Goal: Task Accomplishment & Management: Complete application form

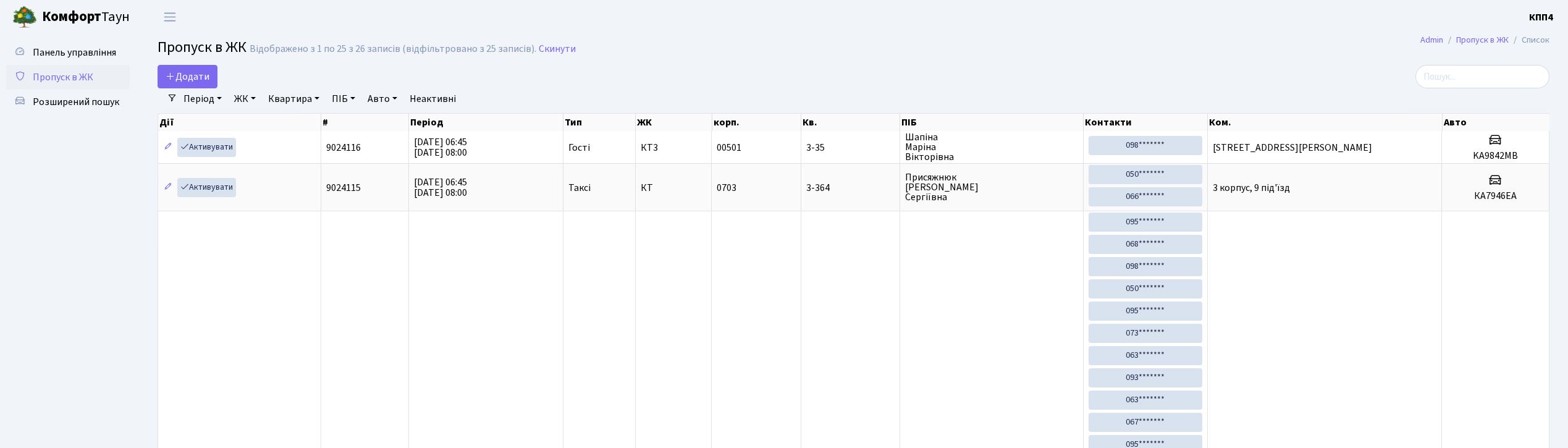
select select "25"
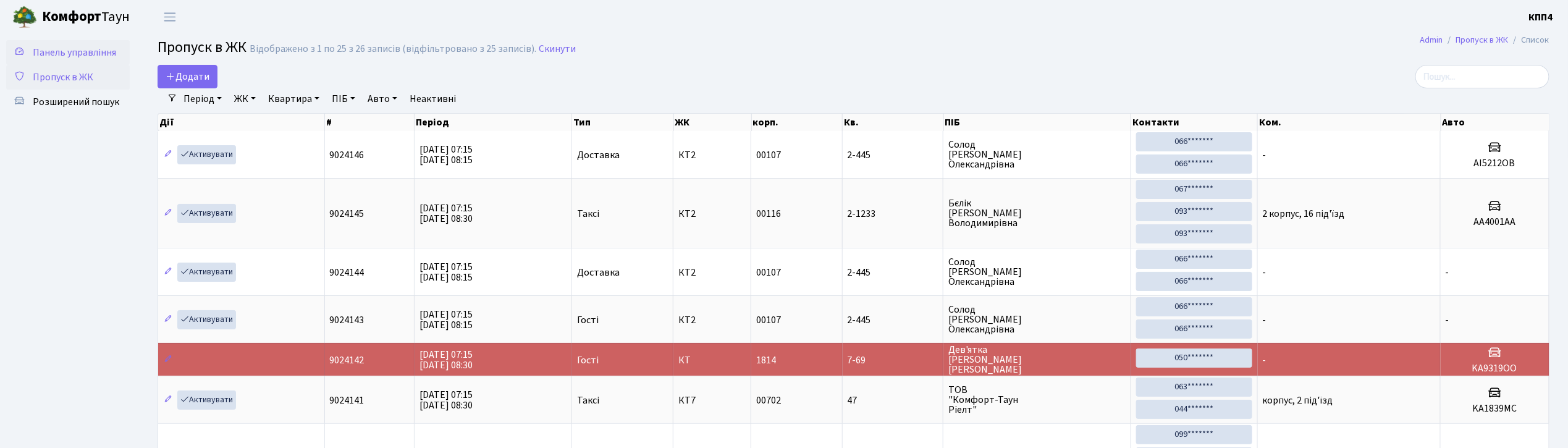
click at [99, 50] on span "Панель управління" at bounding box center [75, 53] width 84 height 14
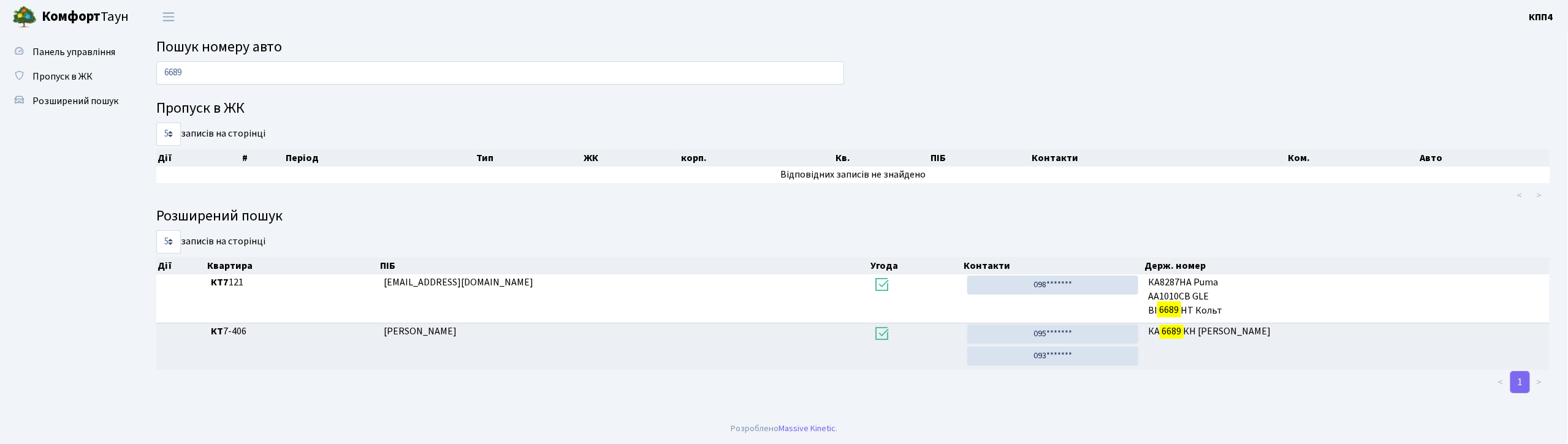
type input "6689"
click at [70, 78] on span "Пропуск в ЖК" at bounding box center [63, 77] width 60 height 14
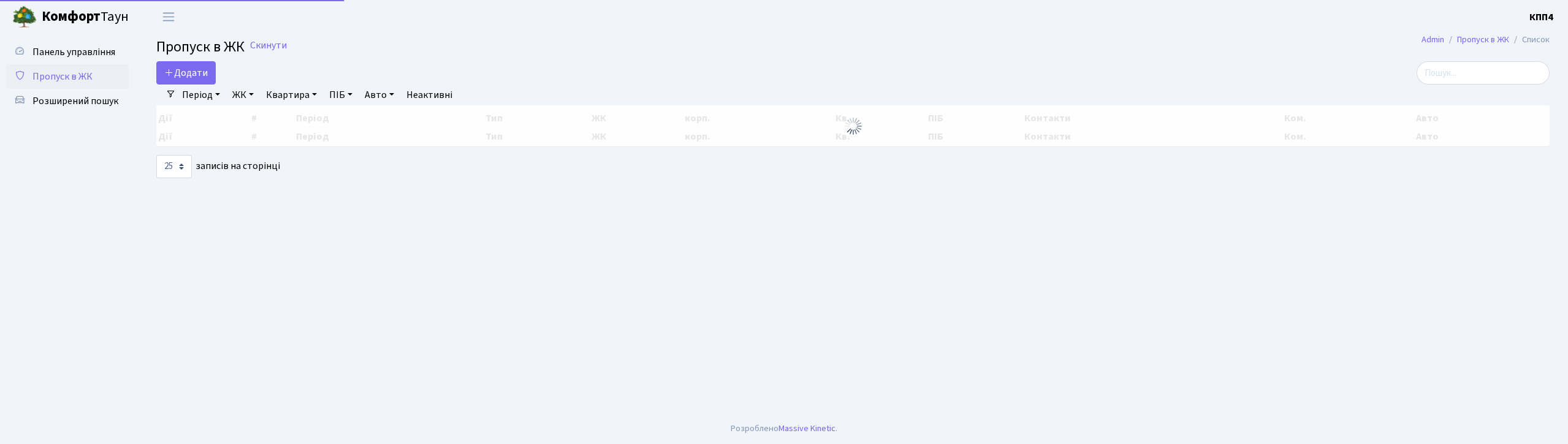
select select "25"
click at [1504, 61] on main "Admin Пропуск в ЖК Список Пропуск в ЖК Скинути Додати Фільтри Період 29.09.2025…" at bounding box center [852, 223] width 1429 height 380
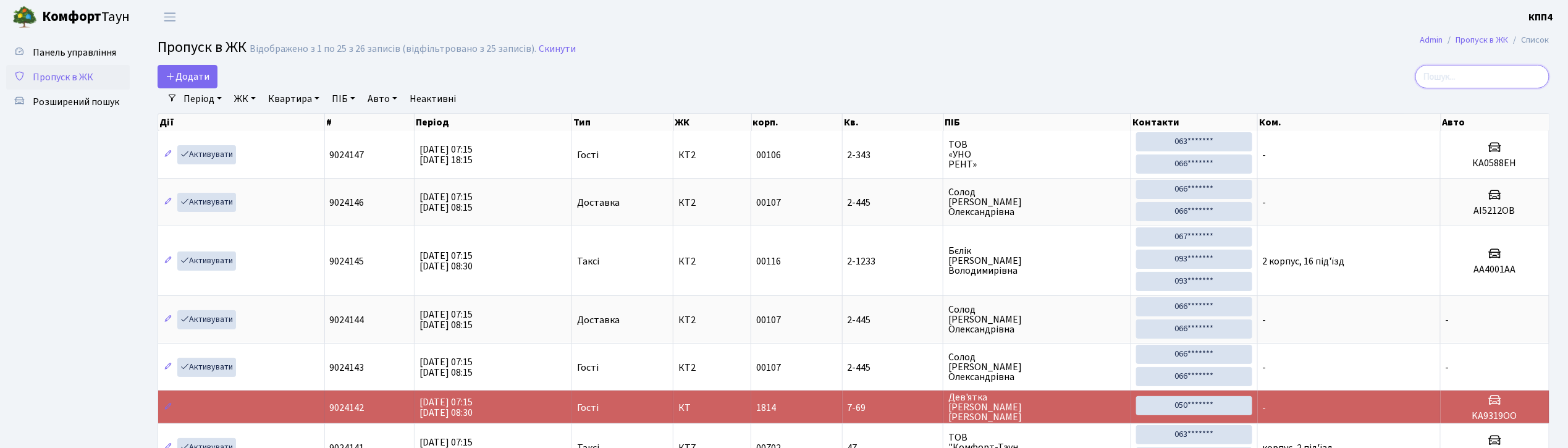
click at [1489, 87] on input "search" at bounding box center [1483, 76] width 134 height 24
click at [90, 56] on span "Панель управління" at bounding box center [75, 53] width 84 height 14
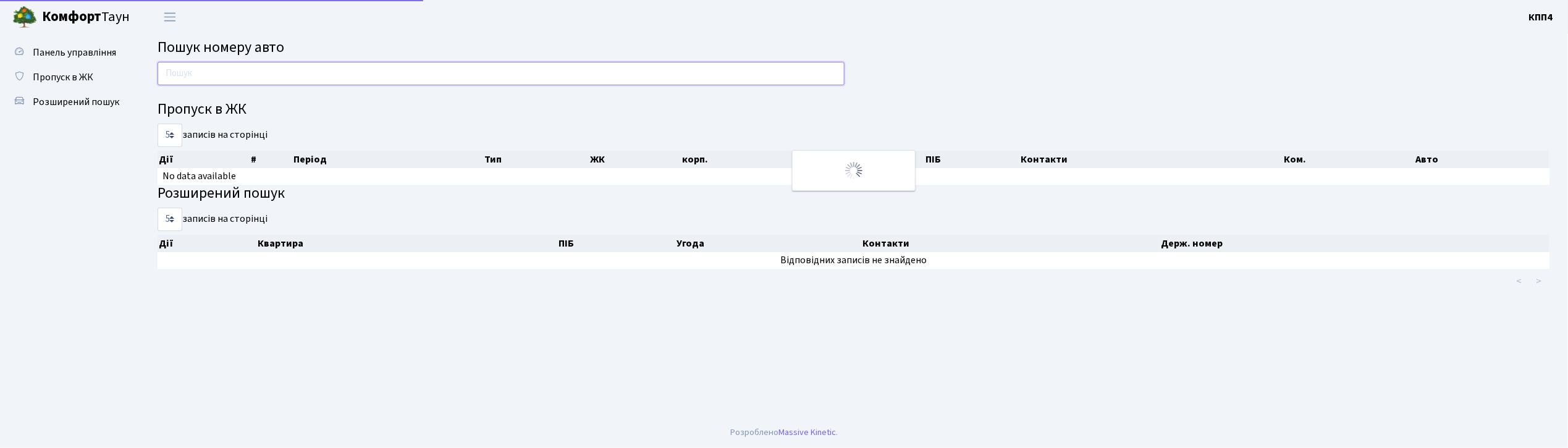
click at [274, 72] on input "text" at bounding box center [501, 73] width 687 height 24
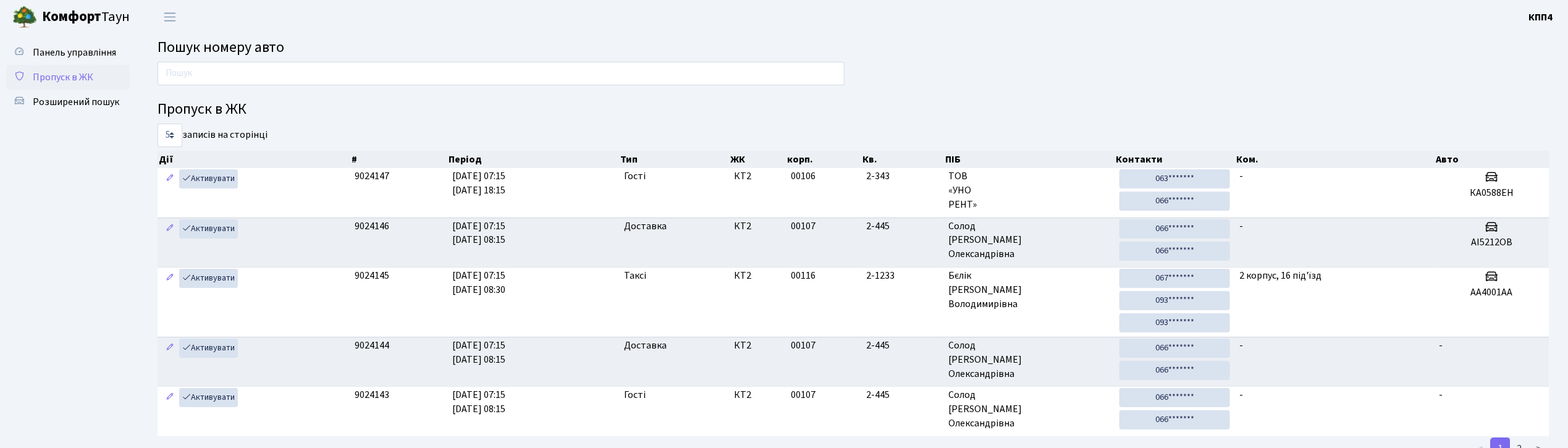
click at [59, 71] on span "Пропуск в ЖК" at bounding box center [63, 77] width 61 height 14
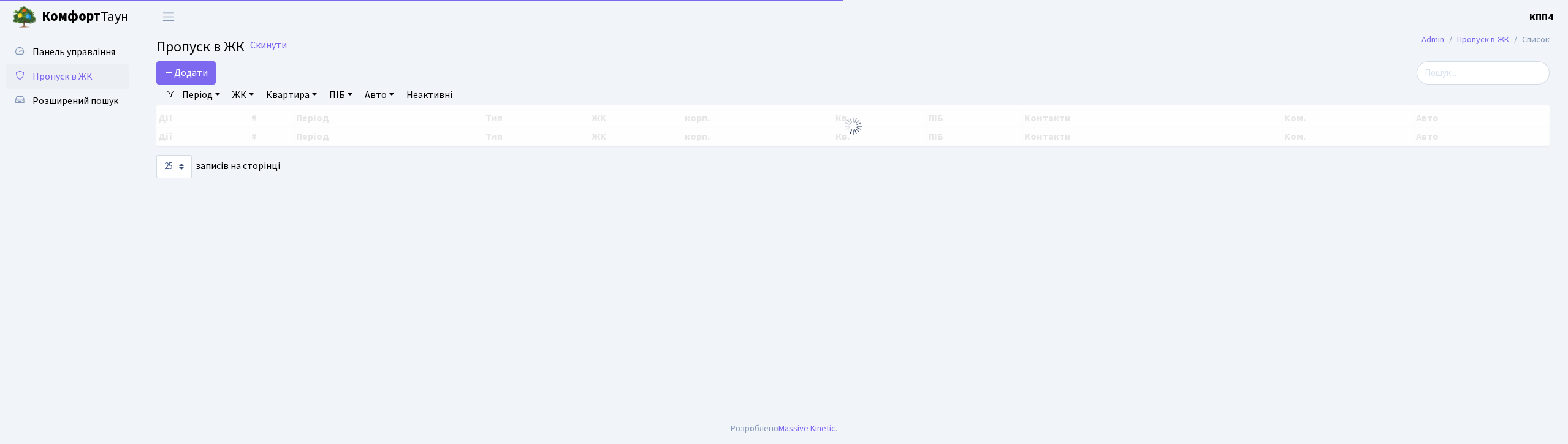
select select "25"
click at [200, 77] on span "Додати" at bounding box center [186, 73] width 43 height 14
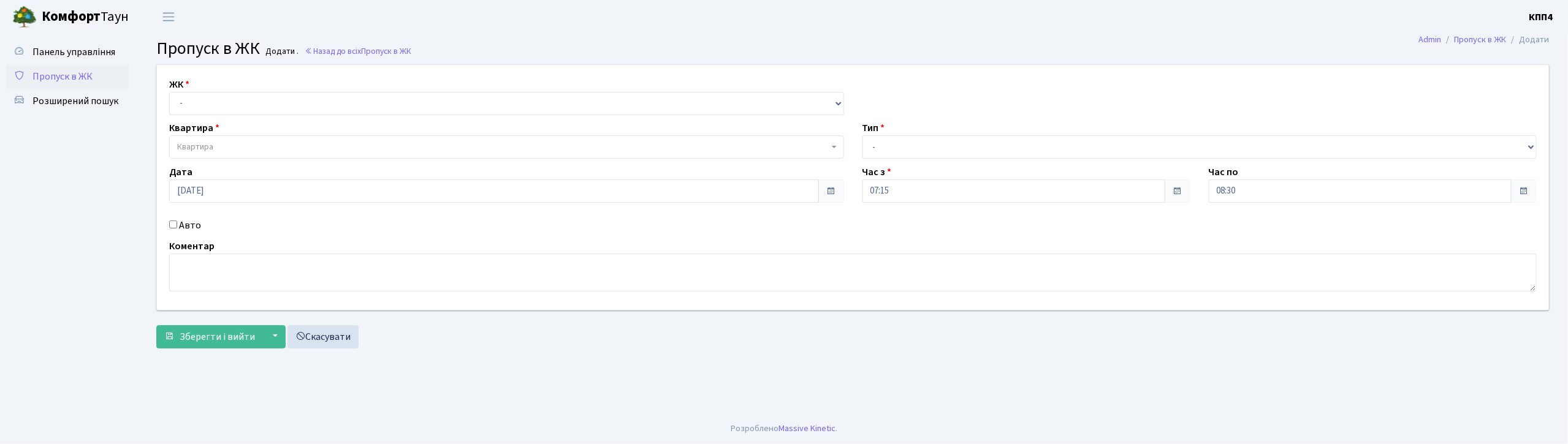
click at [265, 114] on select "- КТ, вул. Регенераторна, 4 КТ2, просп. [STREET_ADDRESS] [STREET_ADDRESS] [PERS…" at bounding box center [507, 103] width 675 height 24
click at [265, 110] on select "- КТ, вул. Регенераторна, 4 КТ2, просп. [STREET_ADDRESS] [STREET_ADDRESS] [PERS…" at bounding box center [507, 103] width 675 height 24
select select "271"
click at [170, 92] on select "- КТ, вул. Регенераторна, 4 КТ2, просп. [STREET_ADDRESS] [STREET_ADDRESS] [PERS…" at bounding box center [507, 103] width 675 height 24
select select
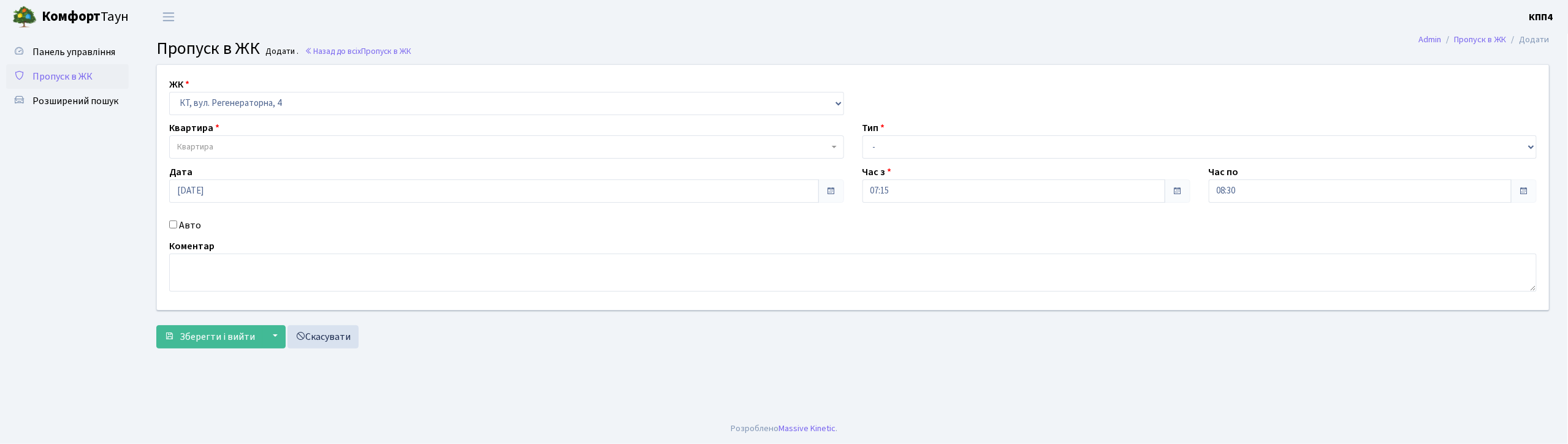
click at [266, 152] on span "Квартира" at bounding box center [502, 147] width 651 height 12
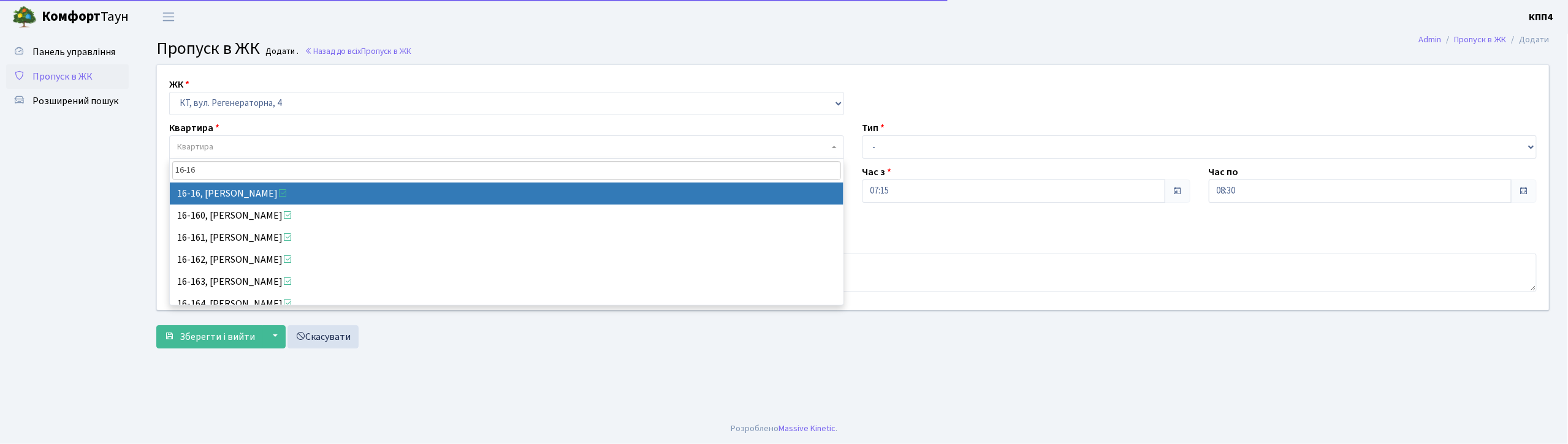
type input "16-16"
select select "8577"
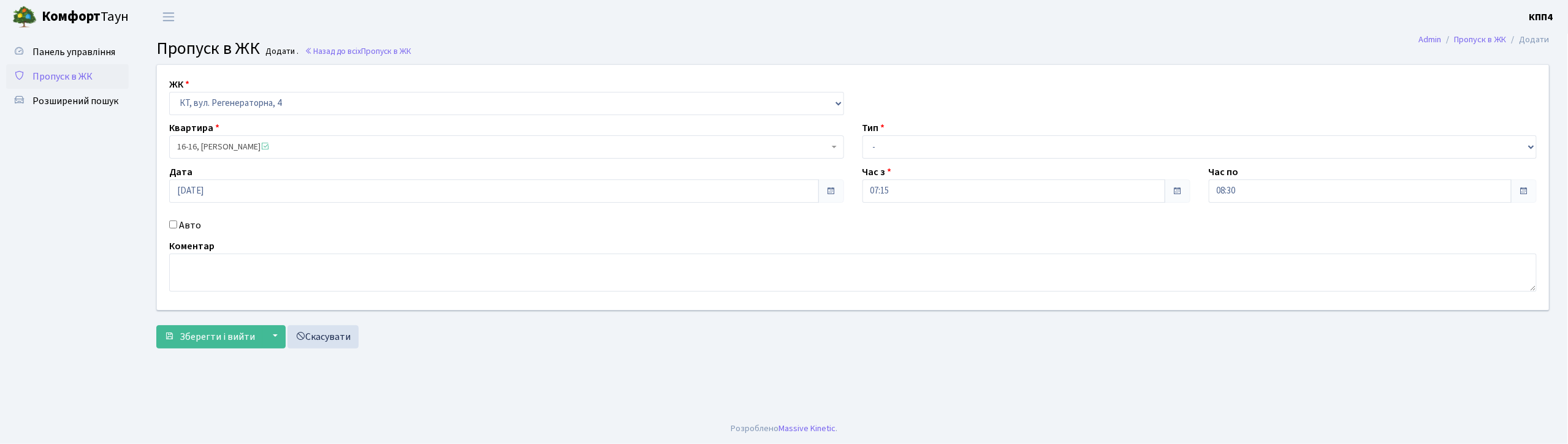
click at [187, 221] on label "Авто" at bounding box center [190, 226] width 22 height 15
click at [177, 221] on input "Авто" at bounding box center [174, 225] width 8 height 8
checkbox input "true"
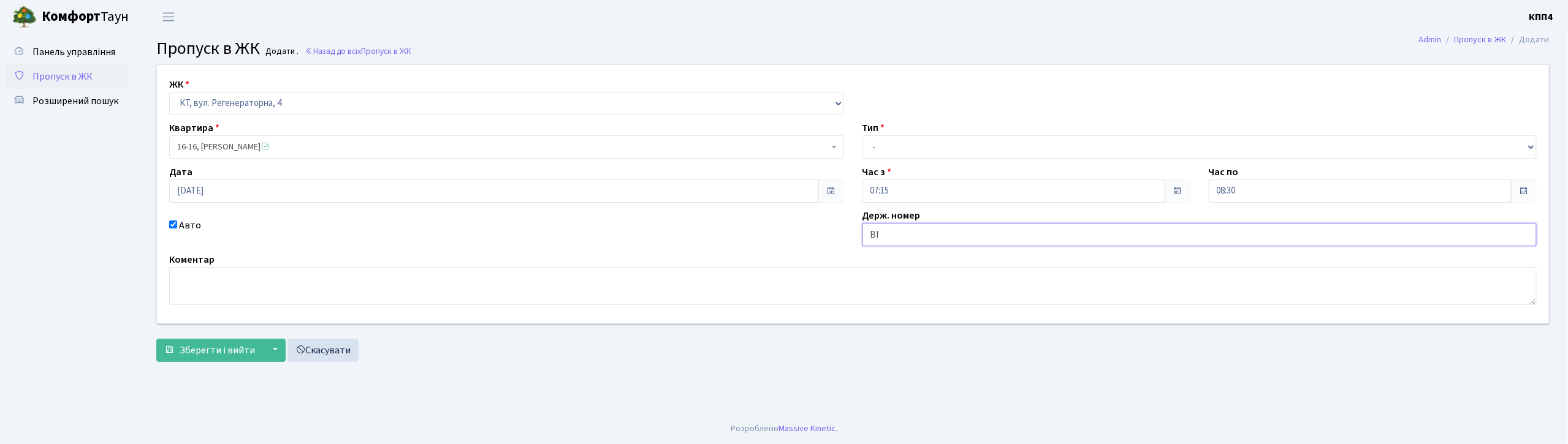
click at [876, 244] on input "ВІ" at bounding box center [1200, 235] width 675 height 24
click at [903, 223] on input "ВІ" at bounding box center [1200, 235] width 675 height 24
click at [878, 235] on input "ВІ1813YА" at bounding box center [1200, 235] width 675 height 24
click at [873, 244] on input "ВІ1813YА" at bounding box center [1200, 235] width 675 height 24
click at [875, 241] on input "ВІ1813YА" at bounding box center [1200, 235] width 675 height 24
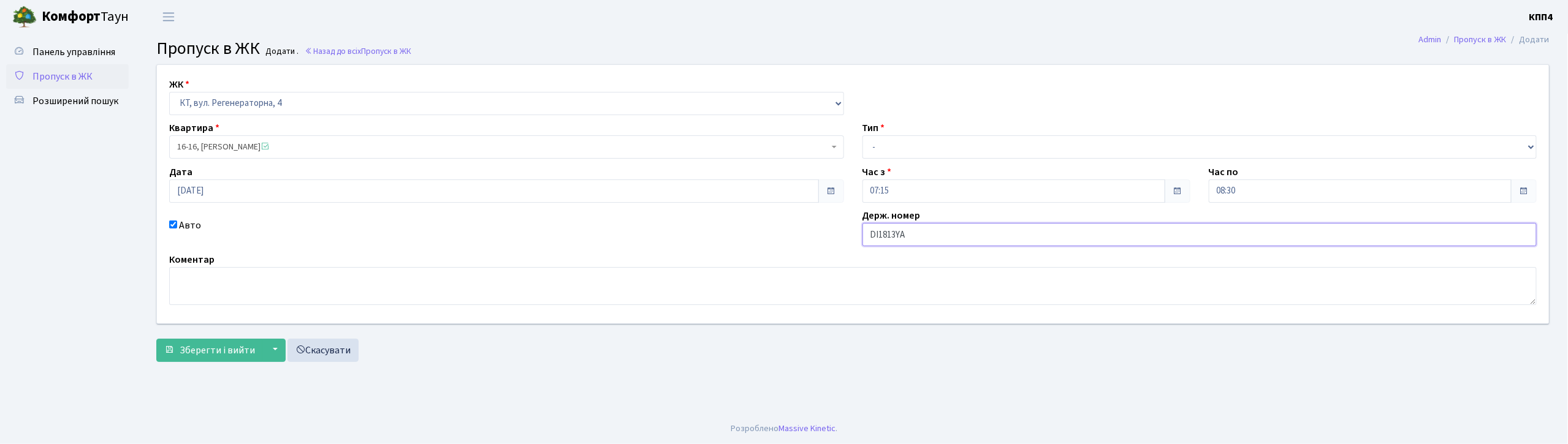
type input "DІ1813YА"
drag, startPoint x: 1028, startPoint y: 150, endPoint x: 1022, endPoint y: 158, distance: 10.0
click at [1028, 150] on select "- Доставка Таксі Гості Сервіс" at bounding box center [1200, 147] width 675 height 24
select select "2"
click at [862, 135] on select "- Доставка Таксі Гості Сервіс" at bounding box center [1200, 147] width 675 height 24
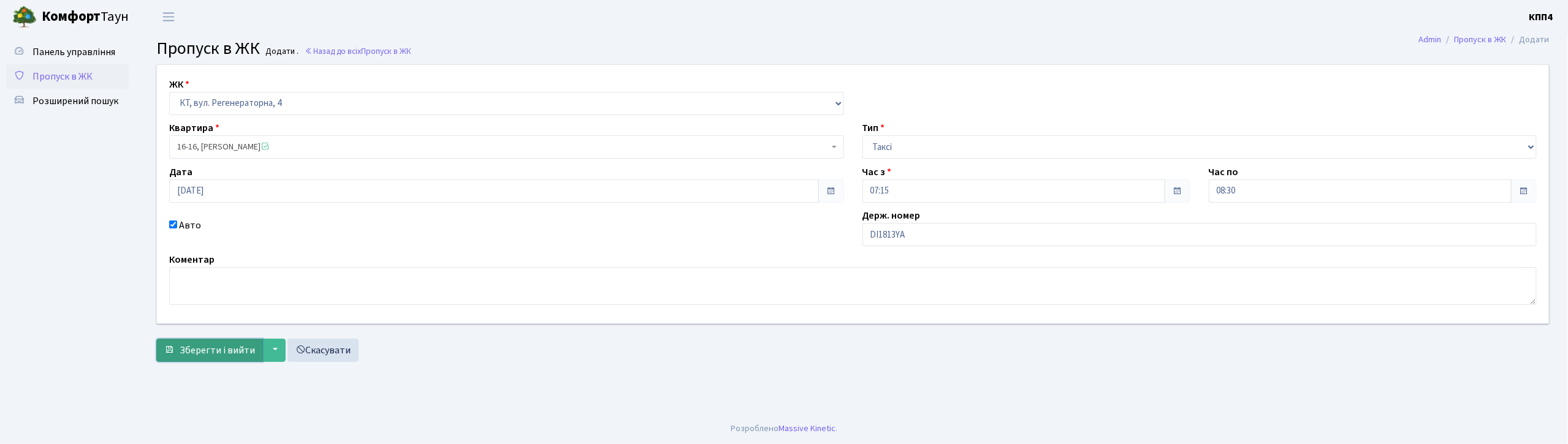
click at [204, 346] on span "Зберегти і вийти" at bounding box center [217, 350] width 75 height 14
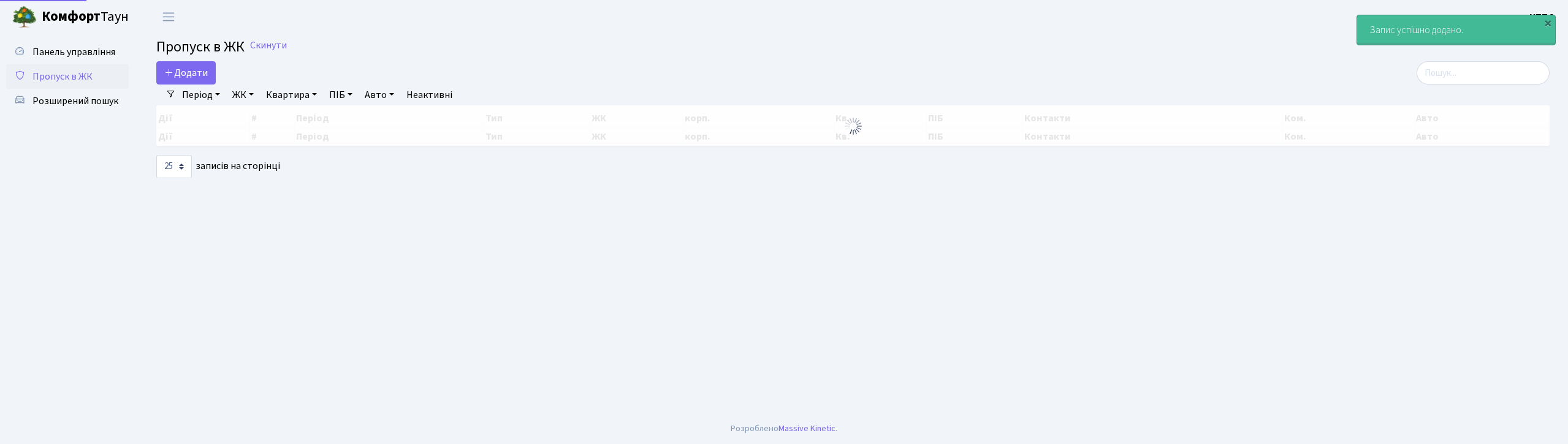
select select "25"
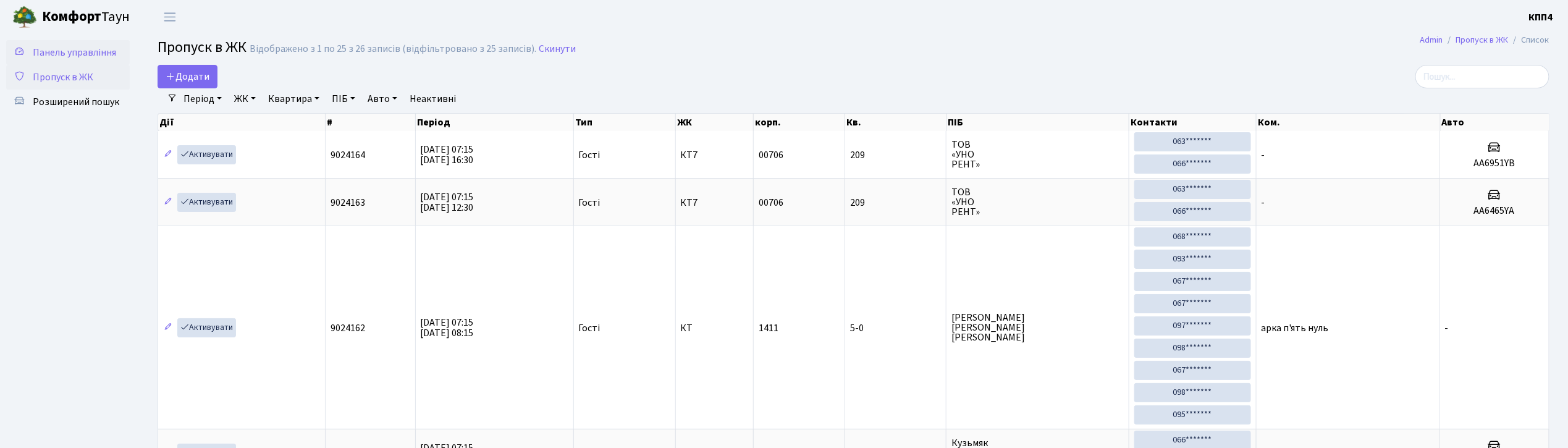
click at [62, 47] on span "Панель управління" at bounding box center [75, 53] width 84 height 14
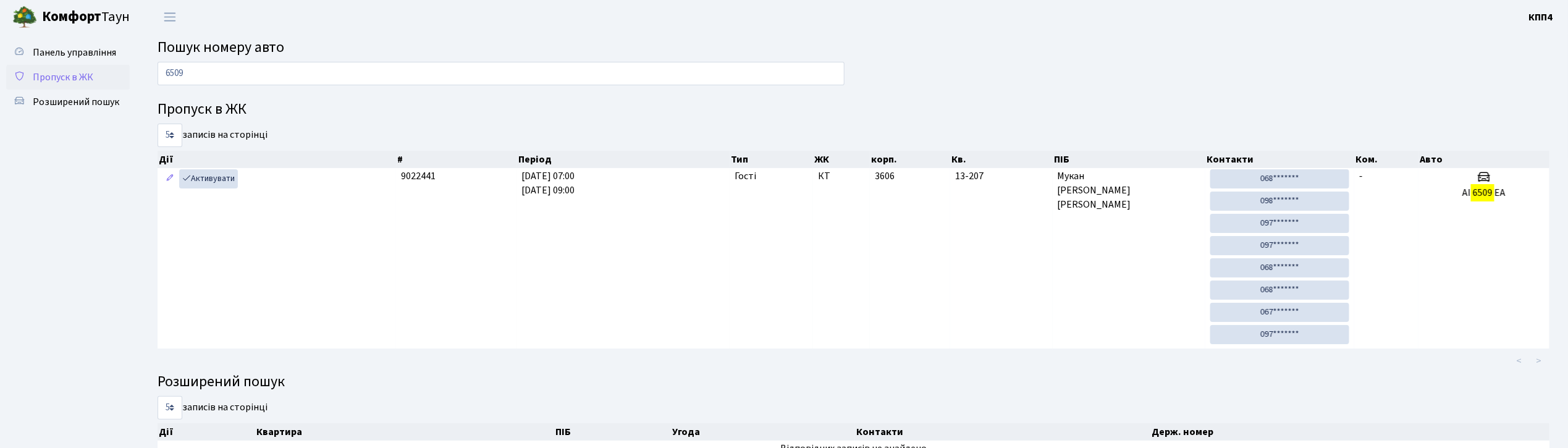
type input "6509"
click at [61, 72] on span "Пропуск в ЖК" at bounding box center [63, 77] width 61 height 14
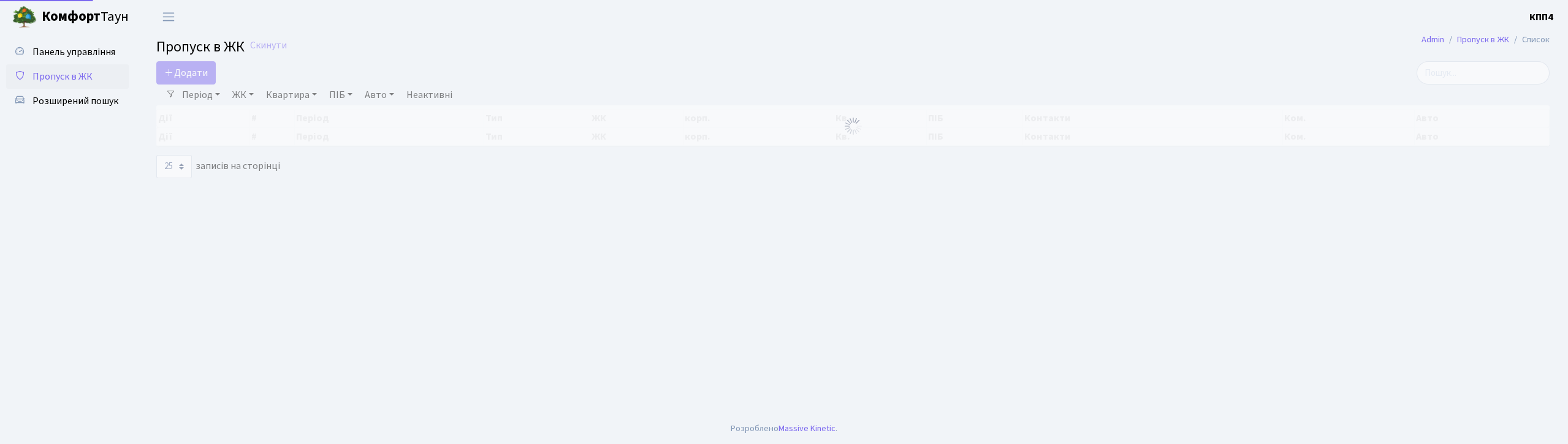
select select "25"
click at [70, 49] on span "Панель управління" at bounding box center [74, 52] width 83 height 14
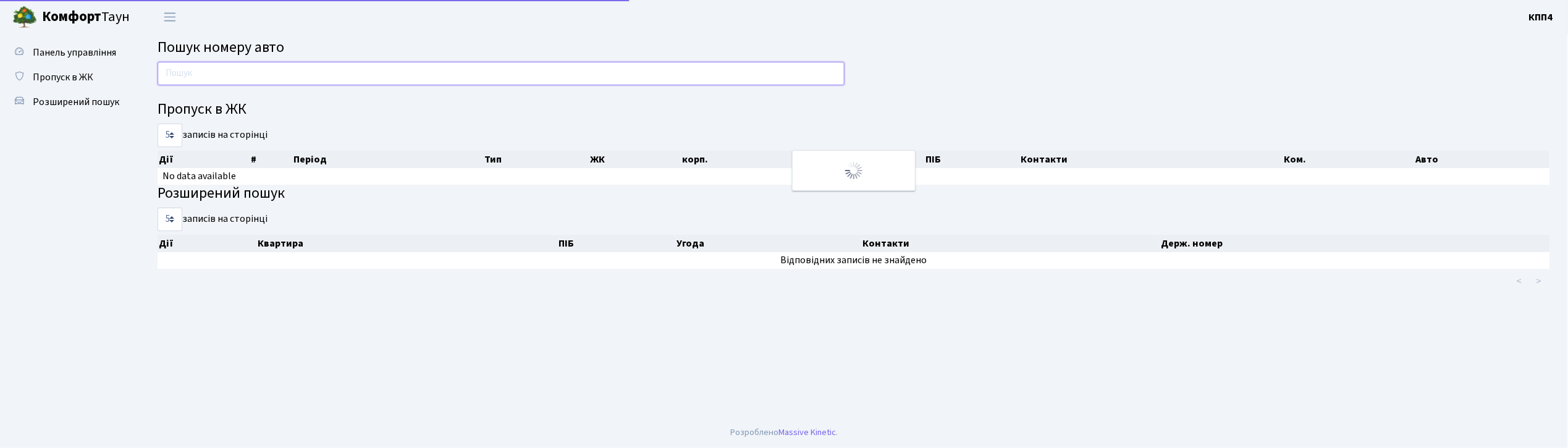
click at [315, 70] on input "text" at bounding box center [501, 73] width 687 height 24
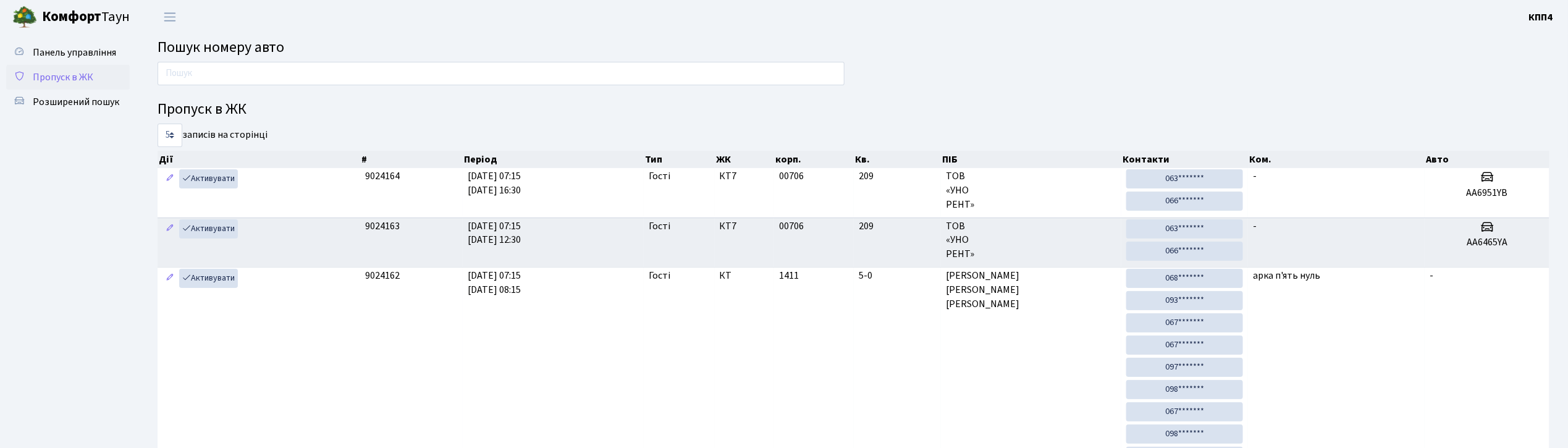
click at [37, 72] on span "Пропуск в ЖК" at bounding box center [63, 77] width 61 height 14
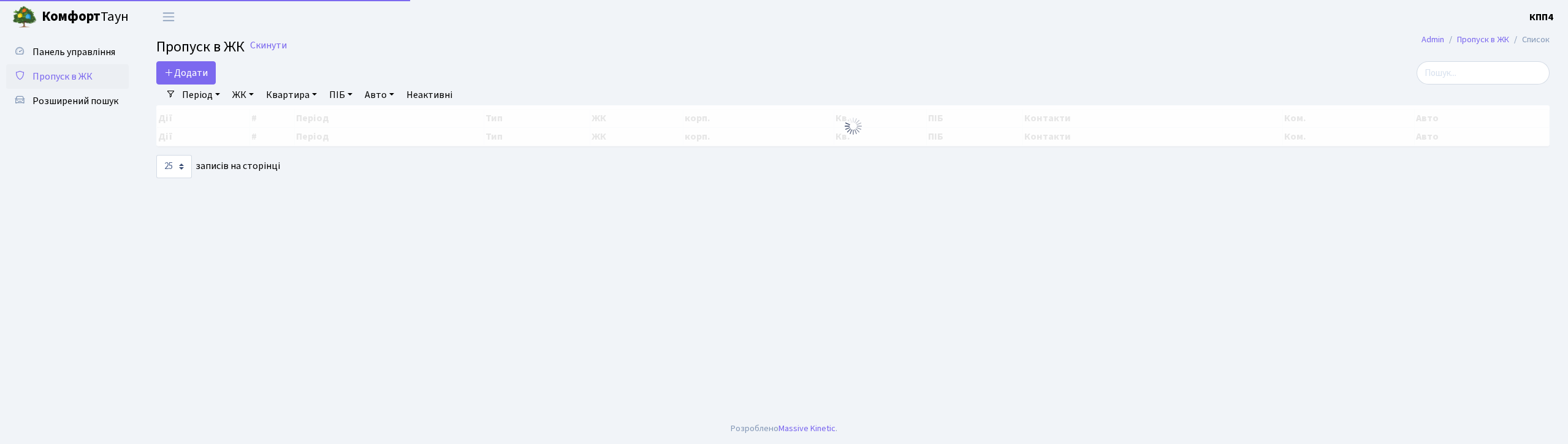
select select "25"
click at [1461, 74] on input "search" at bounding box center [1482, 73] width 133 height 24
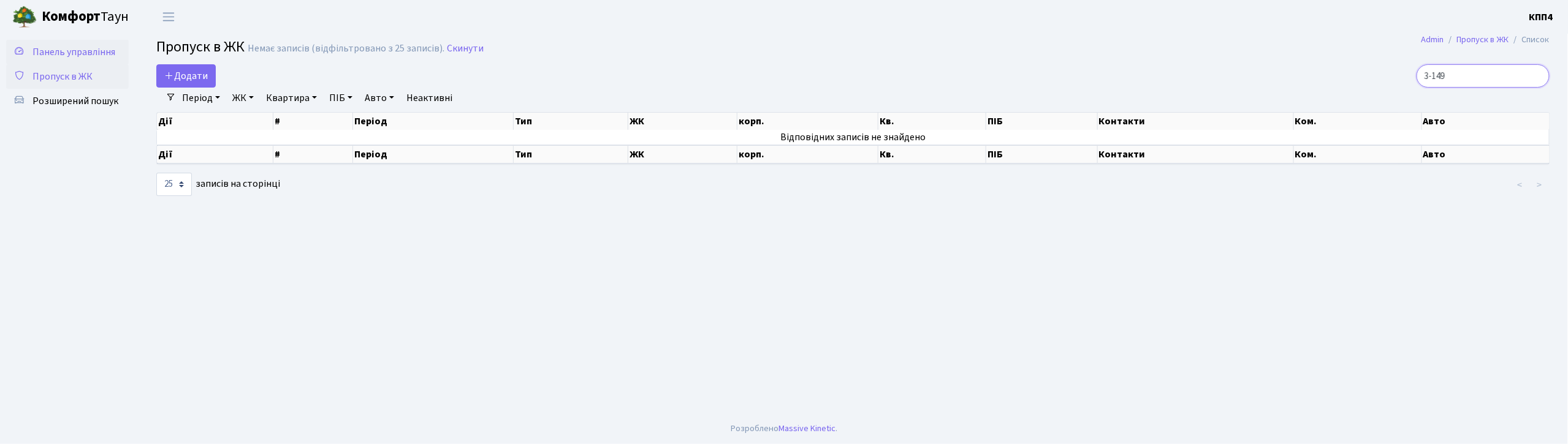
type input "3-149"
click at [62, 50] on span "Панель управління" at bounding box center [74, 52] width 83 height 14
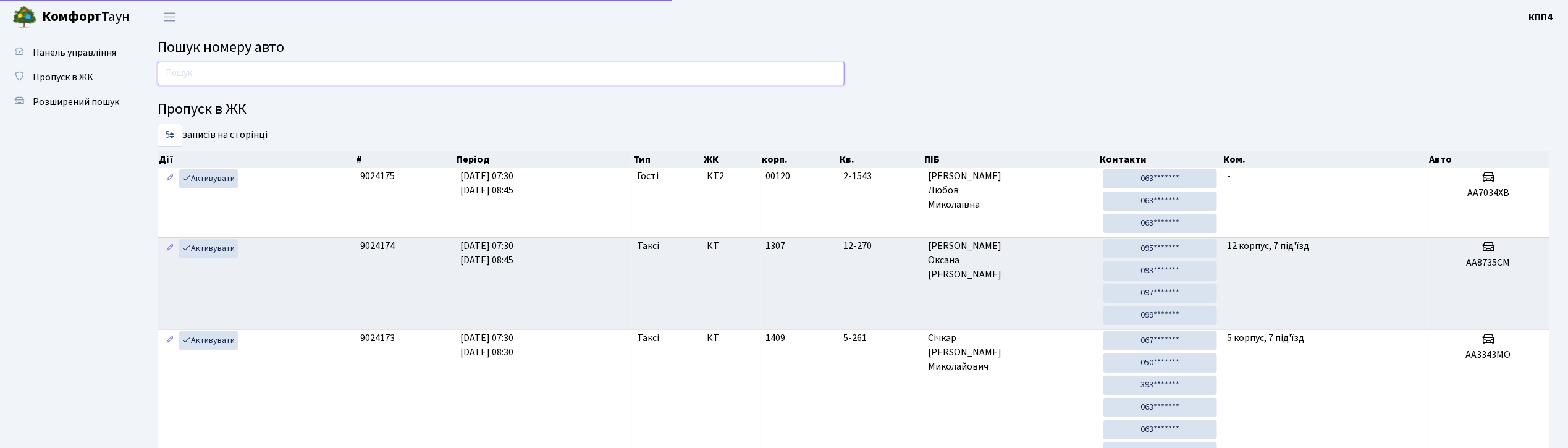
click at [251, 76] on input "text" at bounding box center [501, 73] width 687 height 24
type input "1931"
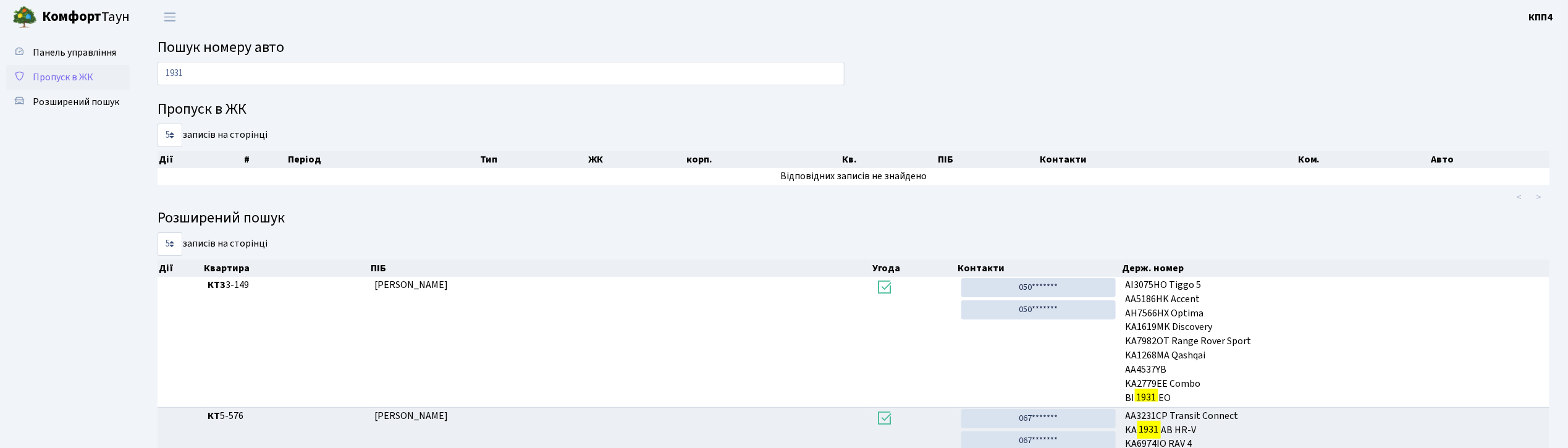
click at [68, 71] on span "Пропуск в ЖК" at bounding box center [63, 77] width 61 height 14
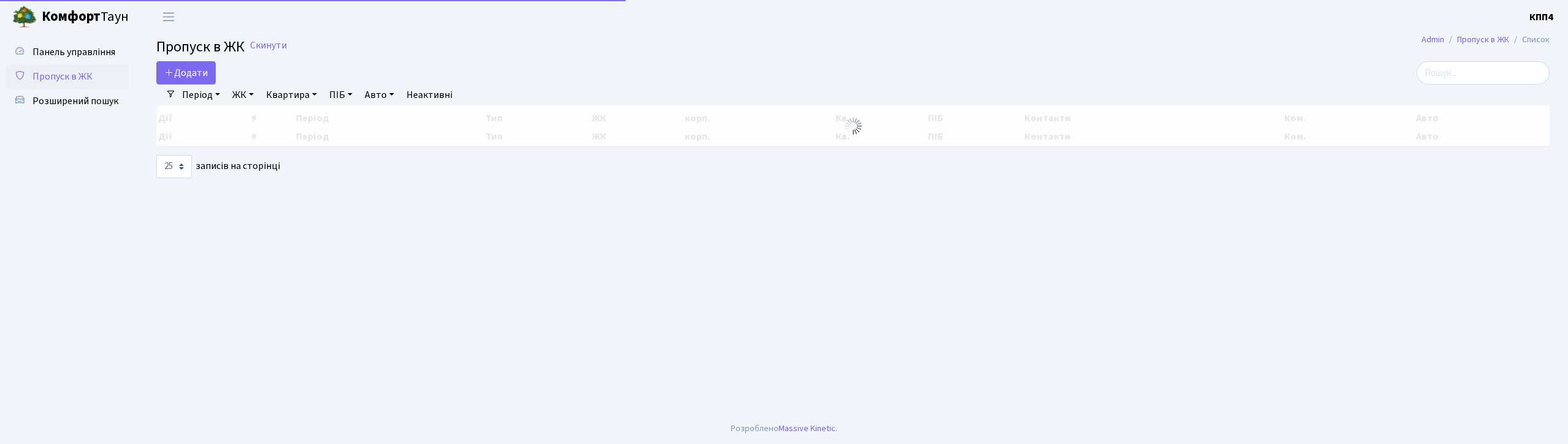
select select "25"
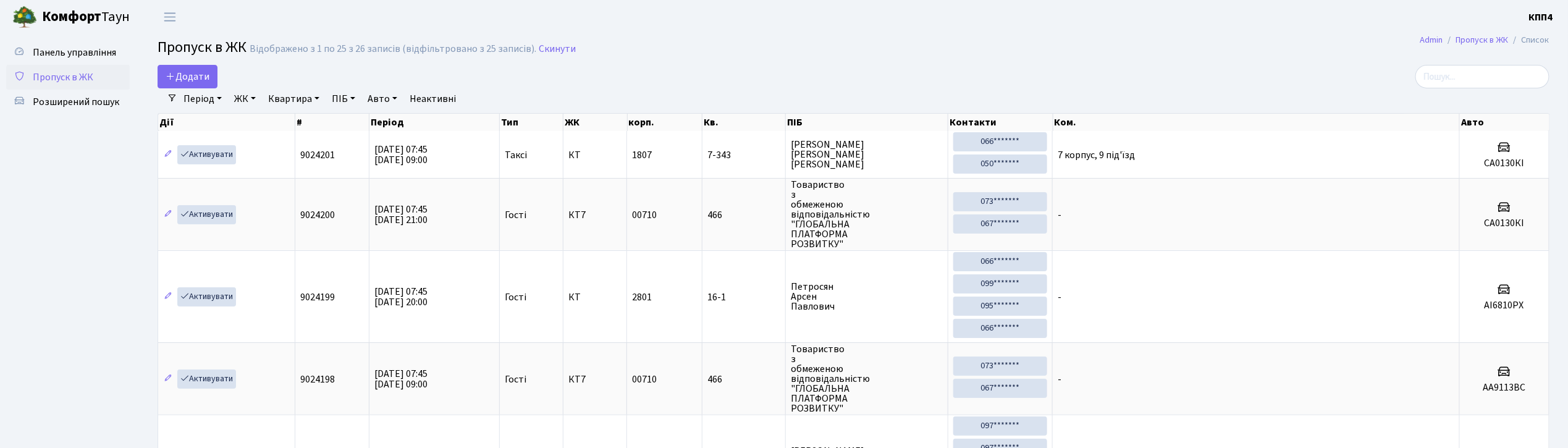
click at [1459, 75] on input "search" at bounding box center [1483, 76] width 134 height 24
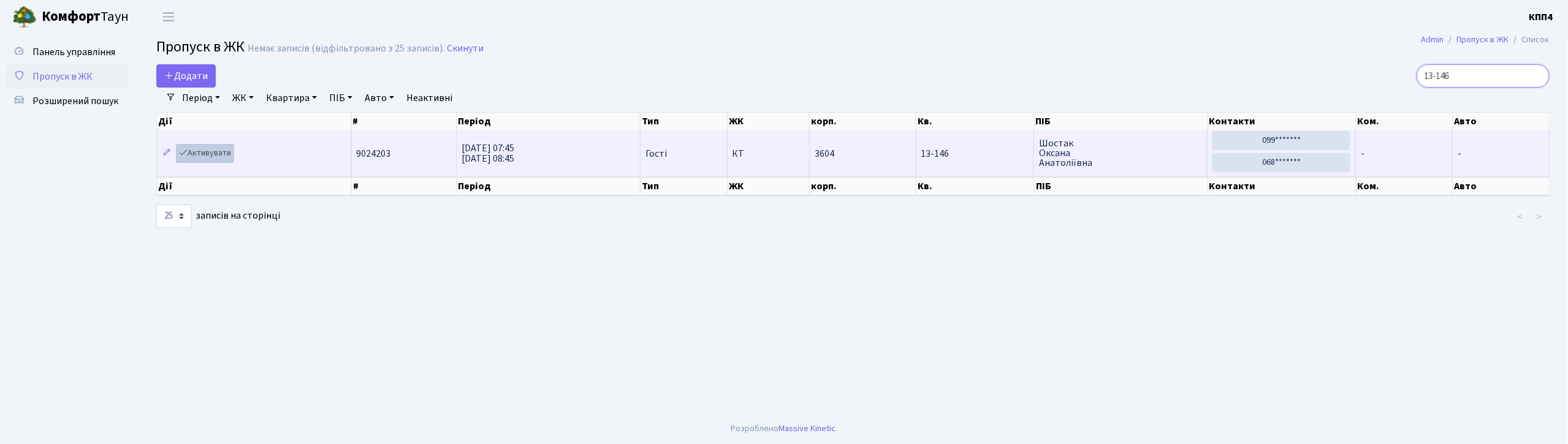
type input "13-146"
click at [204, 152] on link "Активувати" at bounding box center [205, 153] width 58 height 19
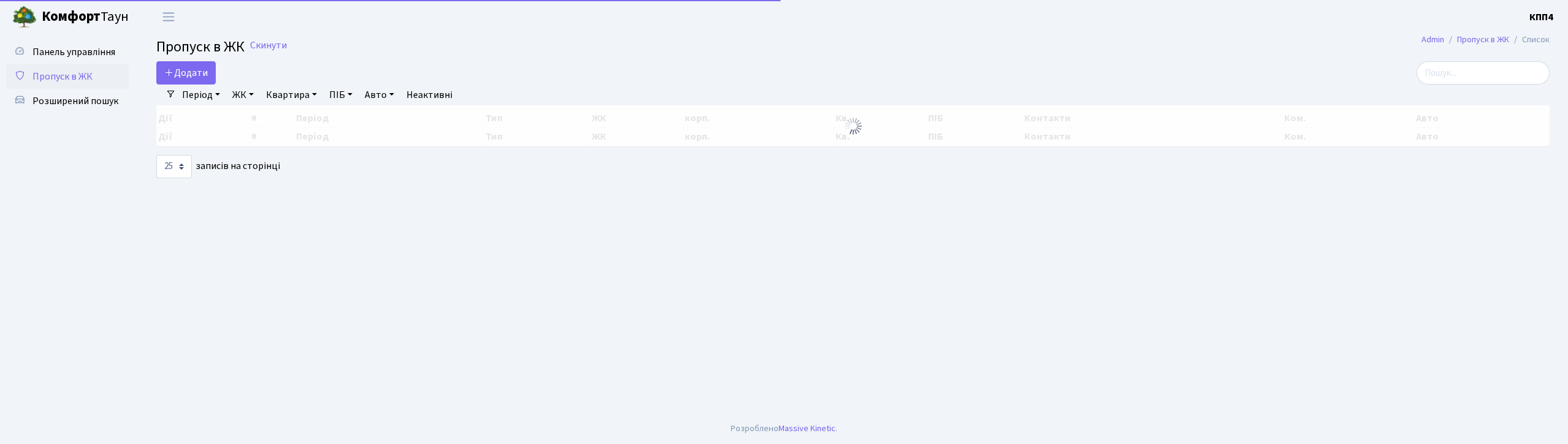
select select "25"
click at [1473, 77] on input "search" at bounding box center [1482, 73] width 133 height 24
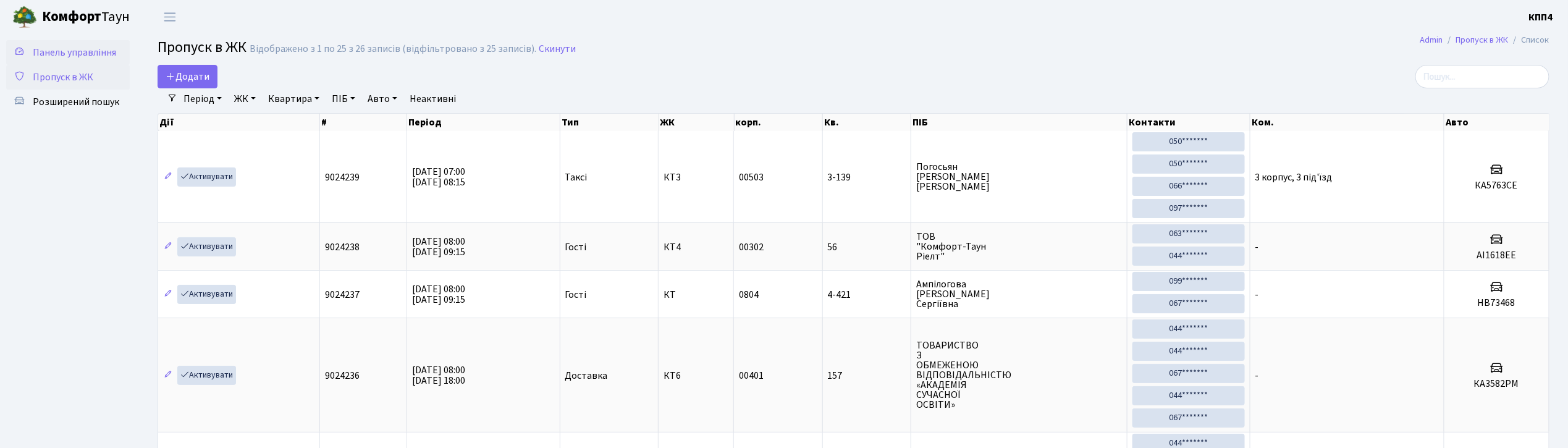
click at [52, 51] on span "Панель управління" at bounding box center [75, 53] width 84 height 14
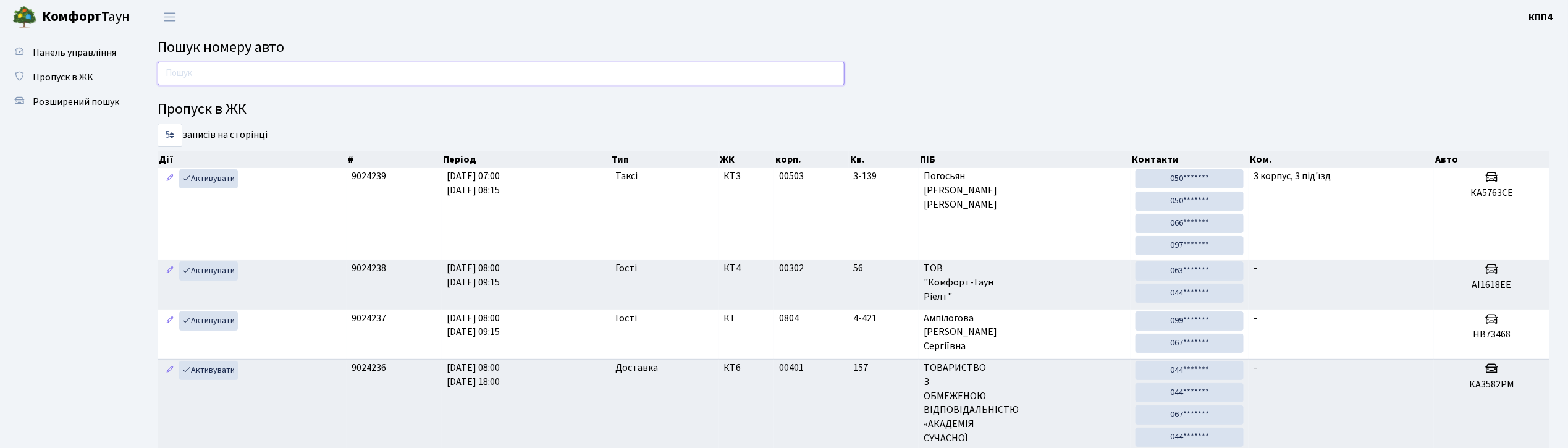
click at [267, 72] on input "text" at bounding box center [501, 73] width 687 height 24
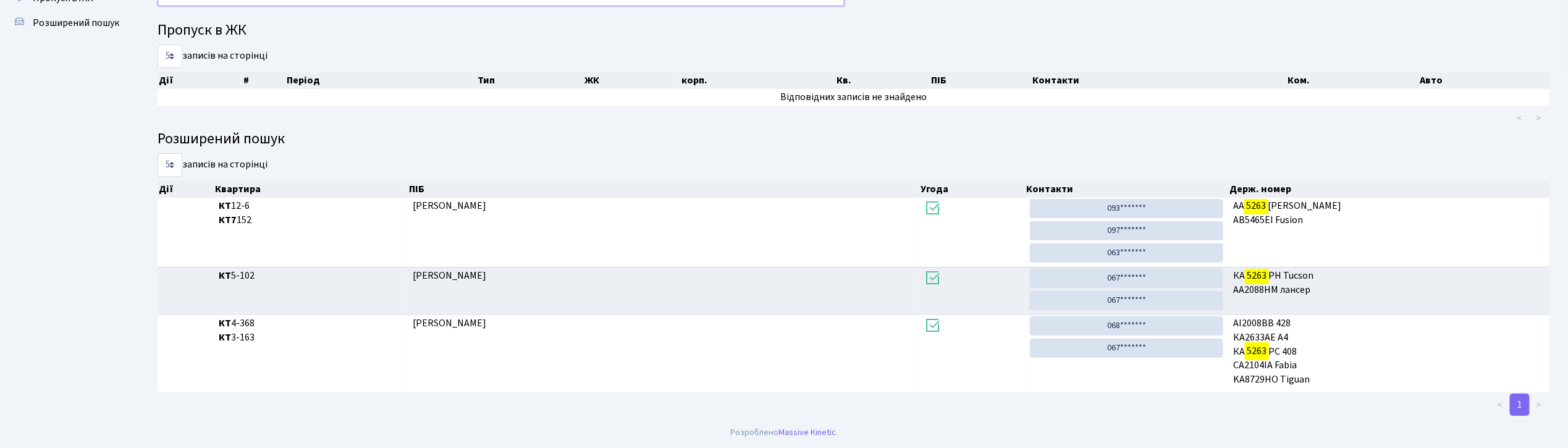
scroll to position [67, 0]
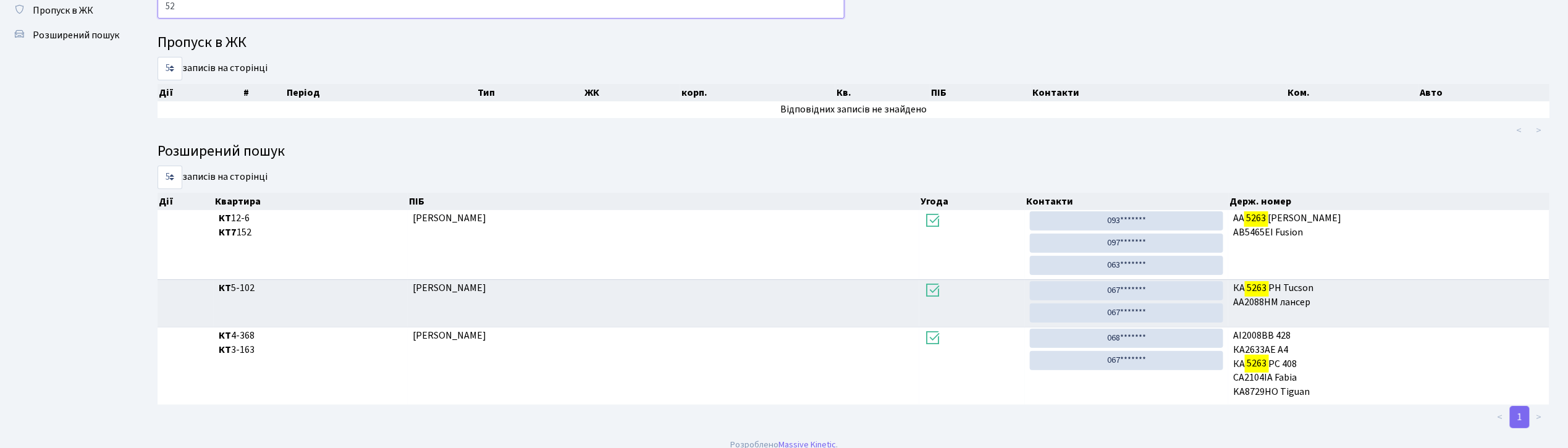
type input "5"
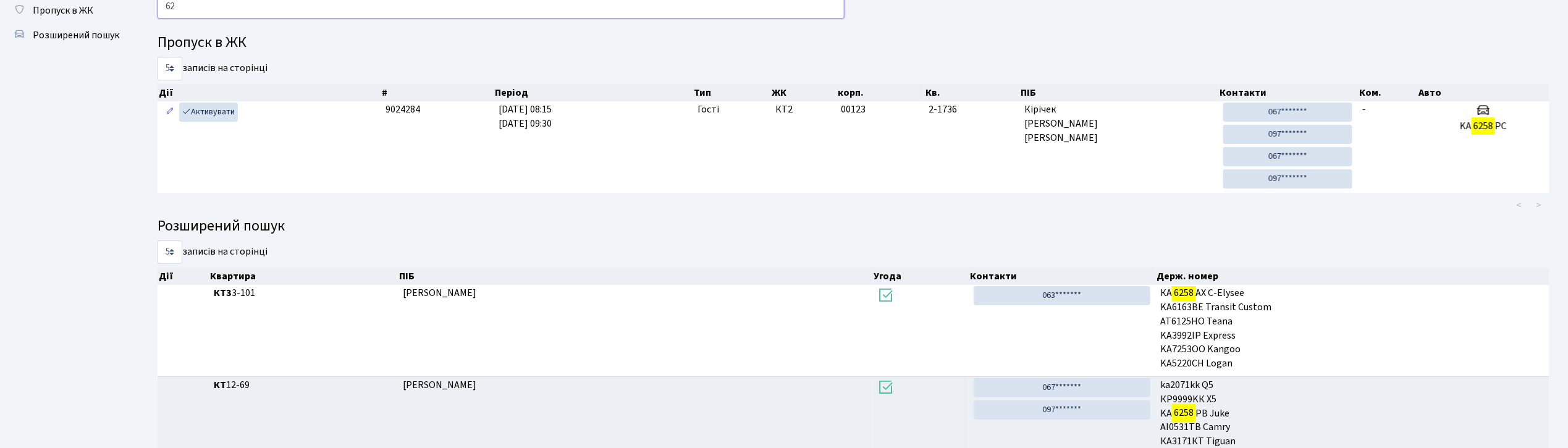
type input "6"
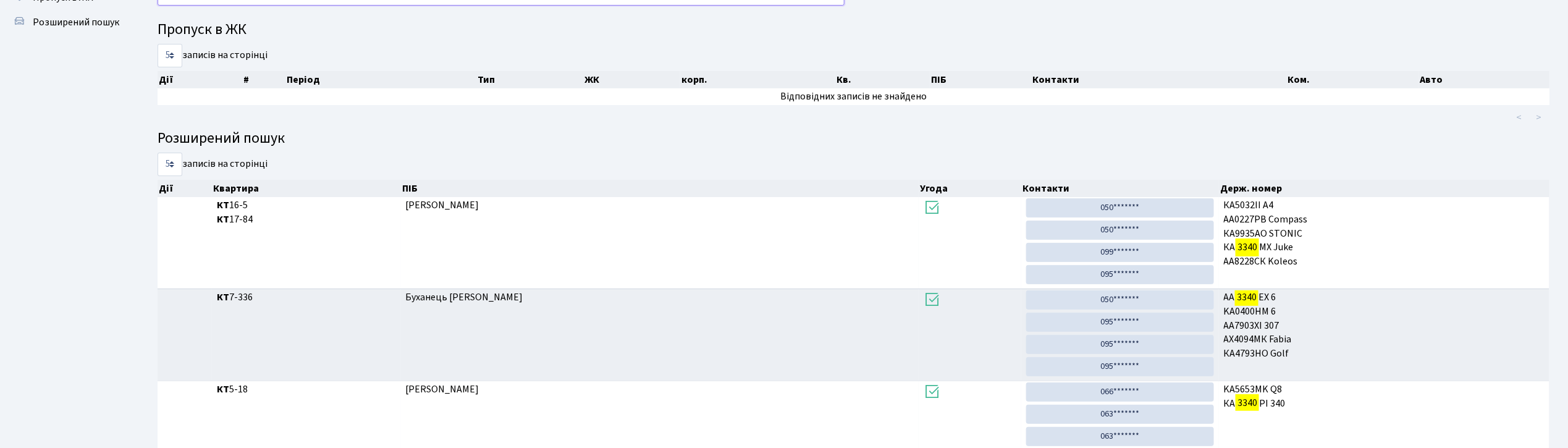
scroll to position [0, 0]
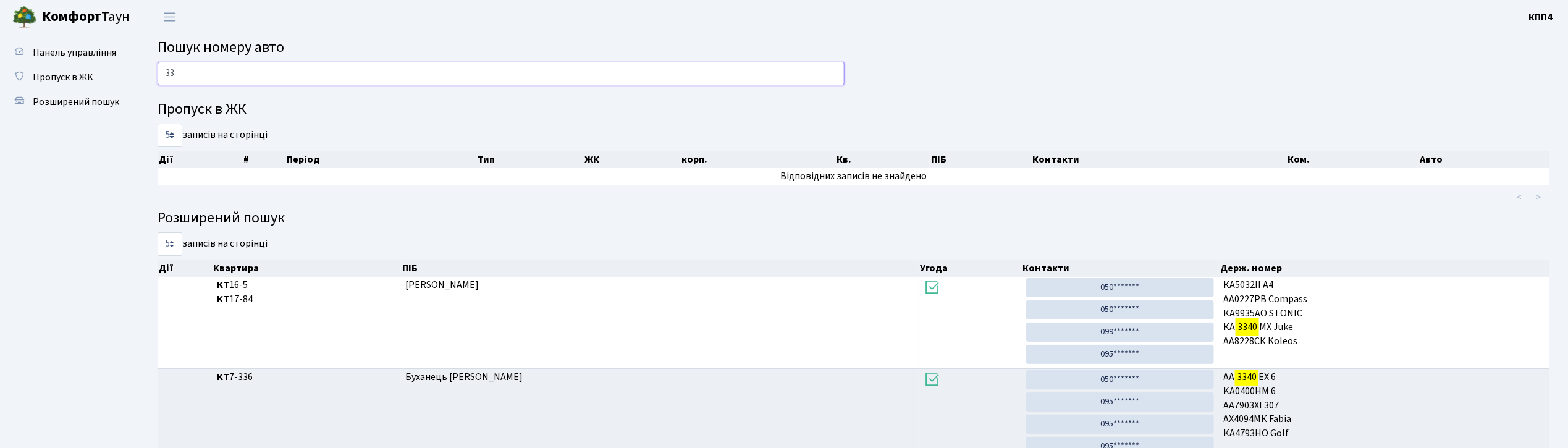
type input "3"
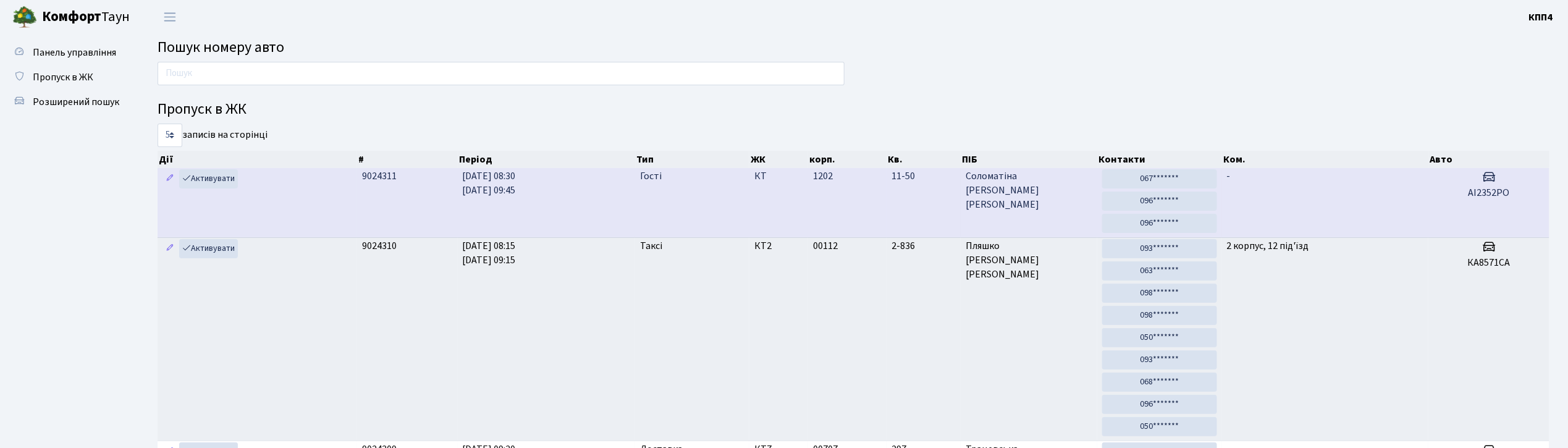
drag, startPoint x: 508, startPoint y: 12, endPoint x: 672, endPoint y: 182, distance: 236.2
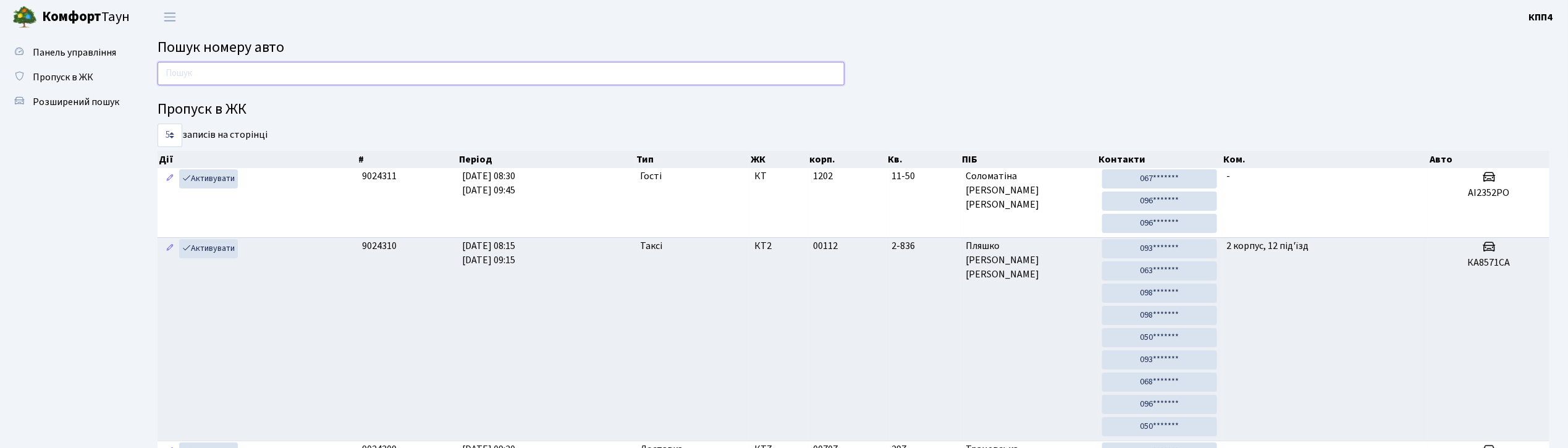
click at [491, 70] on input "text" at bounding box center [501, 73] width 687 height 24
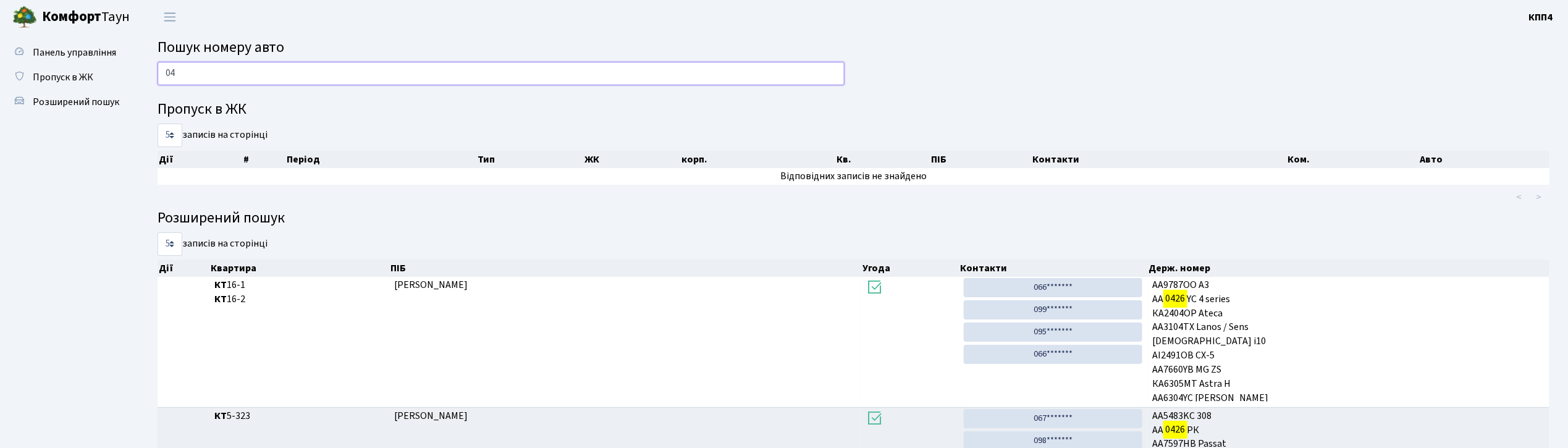
type input "0"
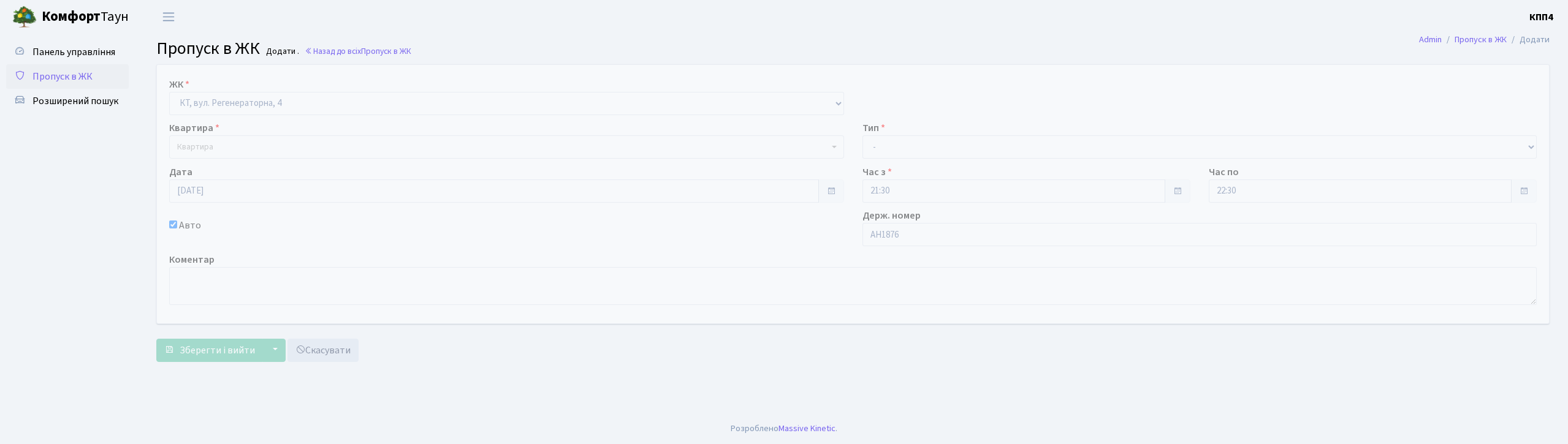
select select "271"
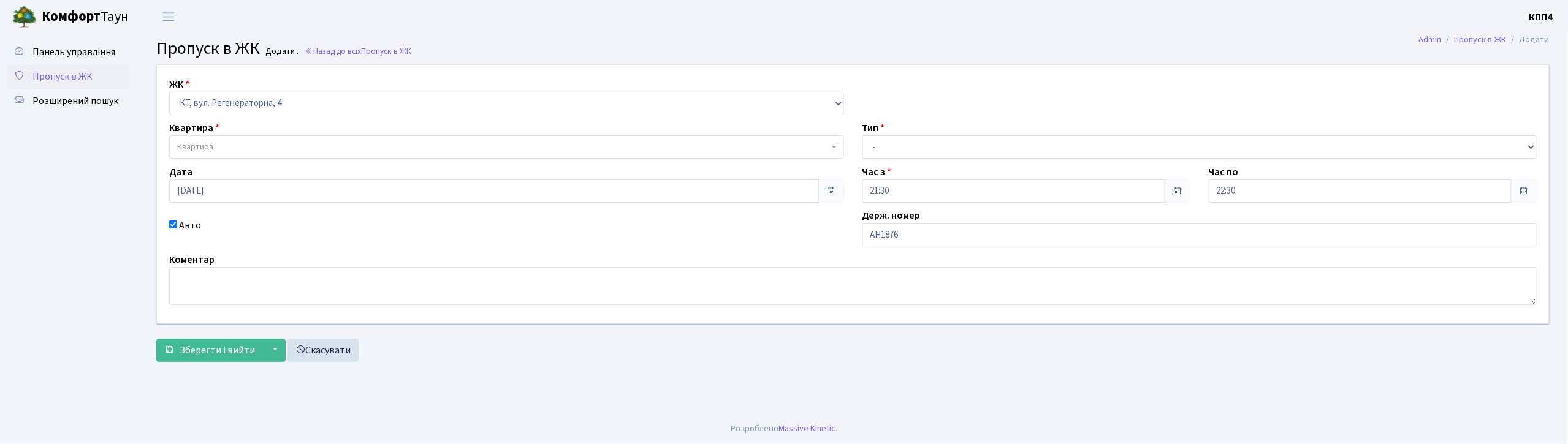
click at [59, 76] on span "Пропуск в ЖК" at bounding box center [63, 77] width 60 height 14
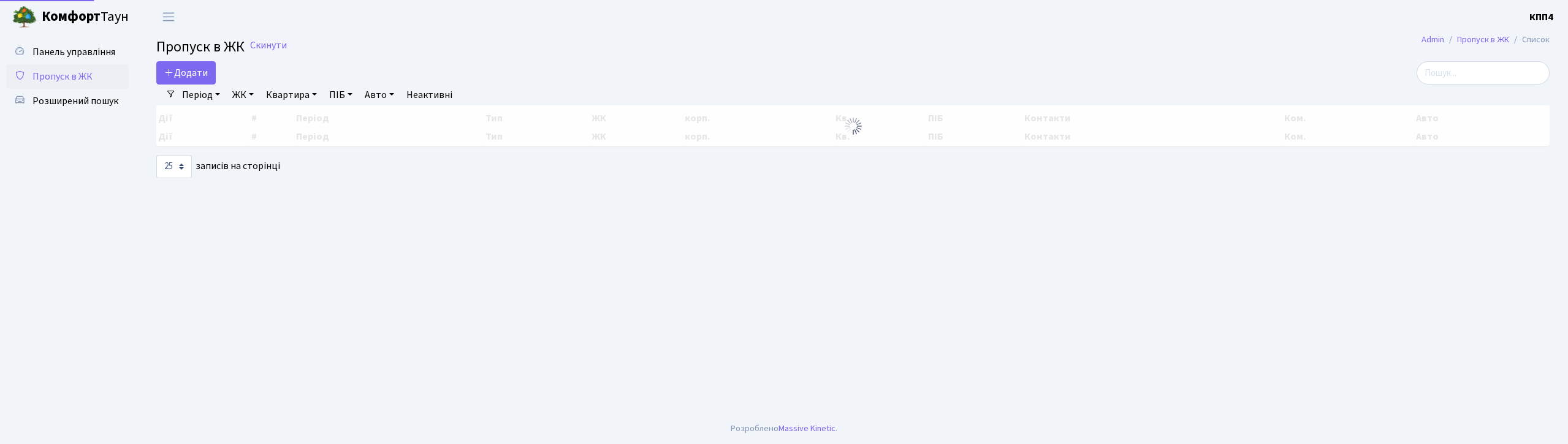
select select "25"
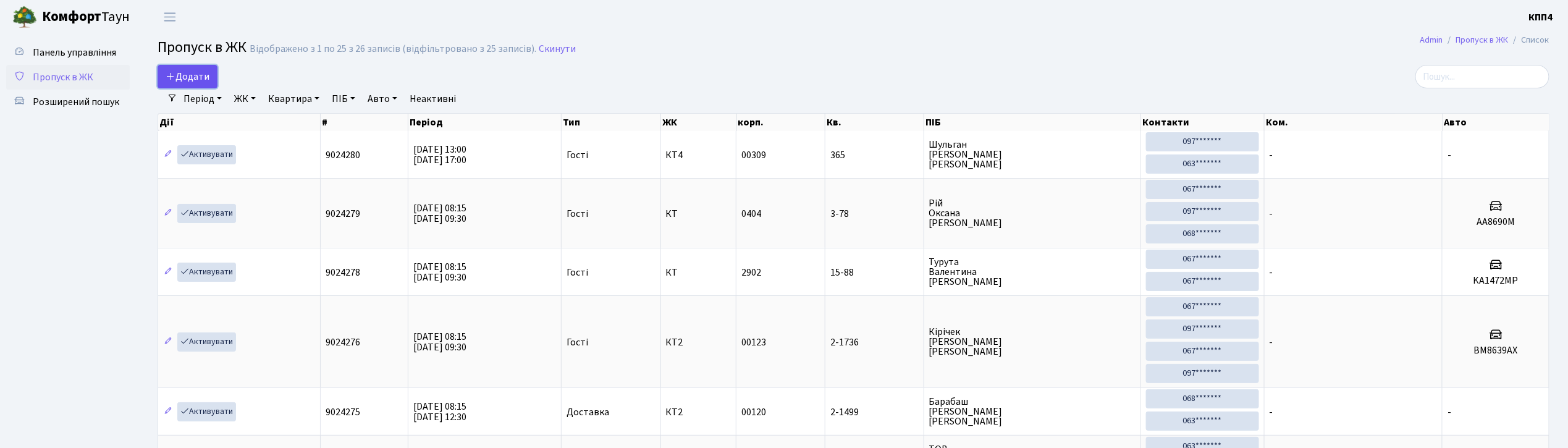
click at [198, 67] on link "Додати" at bounding box center [187, 76] width 60 height 24
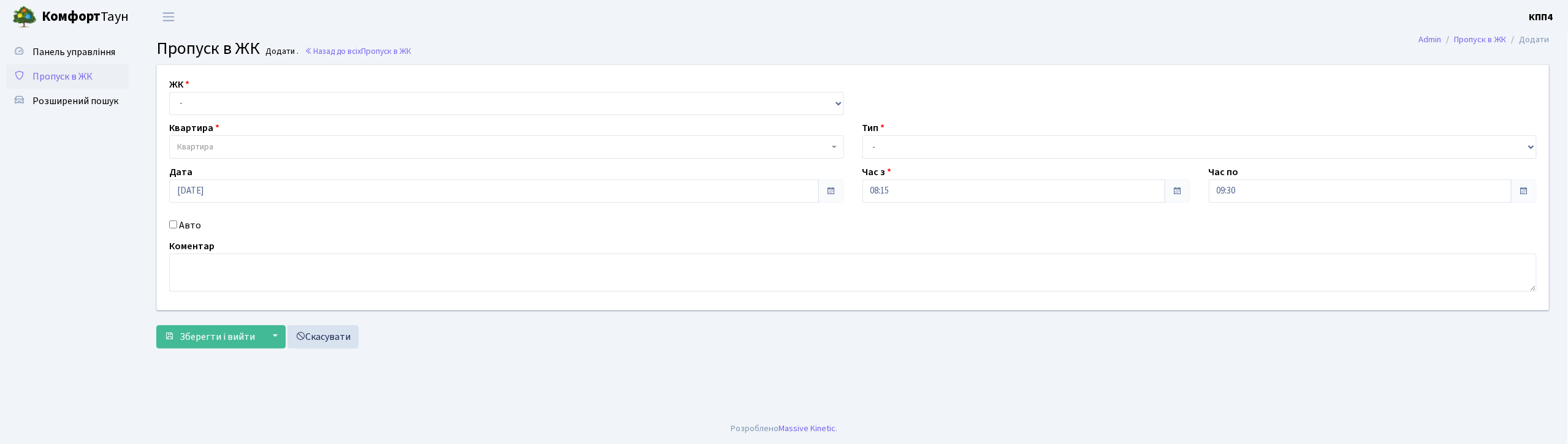
click at [69, 78] on span "Пропуск в ЖК" at bounding box center [63, 77] width 60 height 14
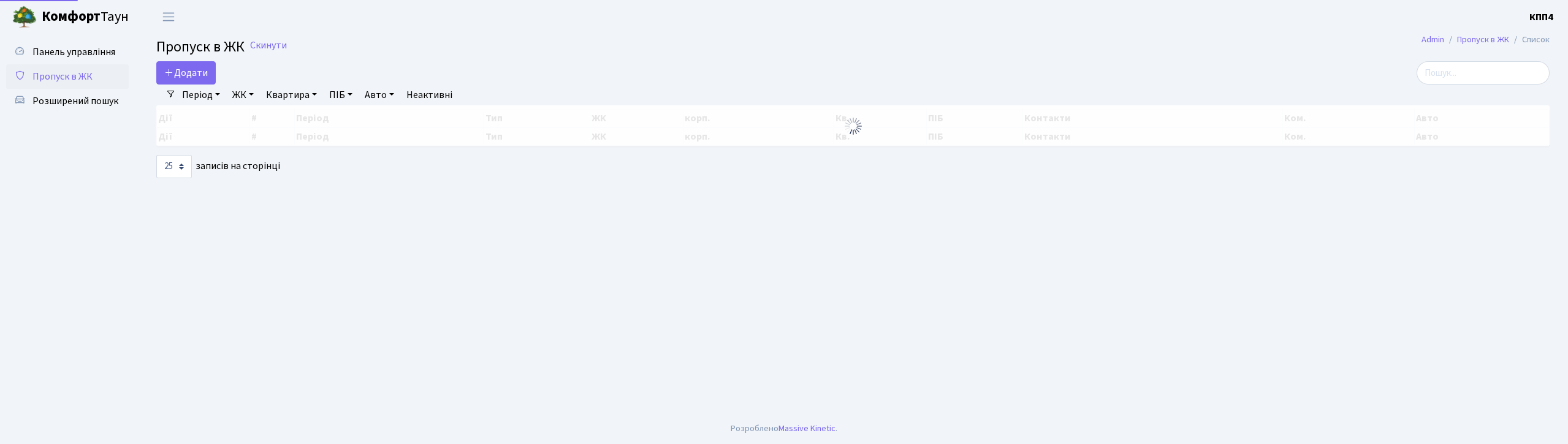
select select "25"
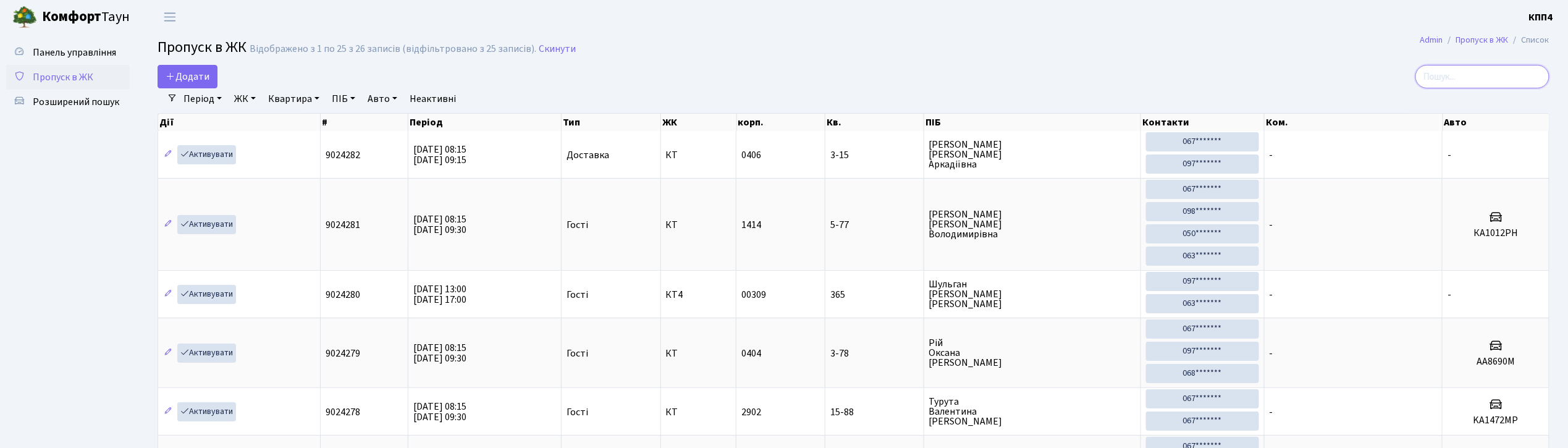
click at [1506, 78] on input "search" at bounding box center [1483, 76] width 134 height 24
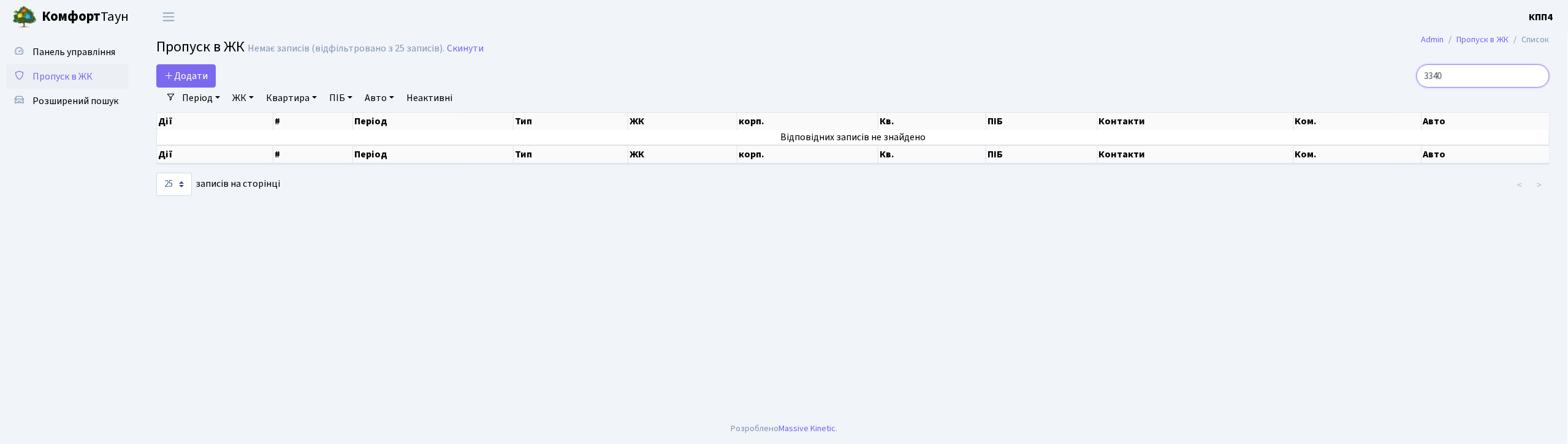
type input "3340"
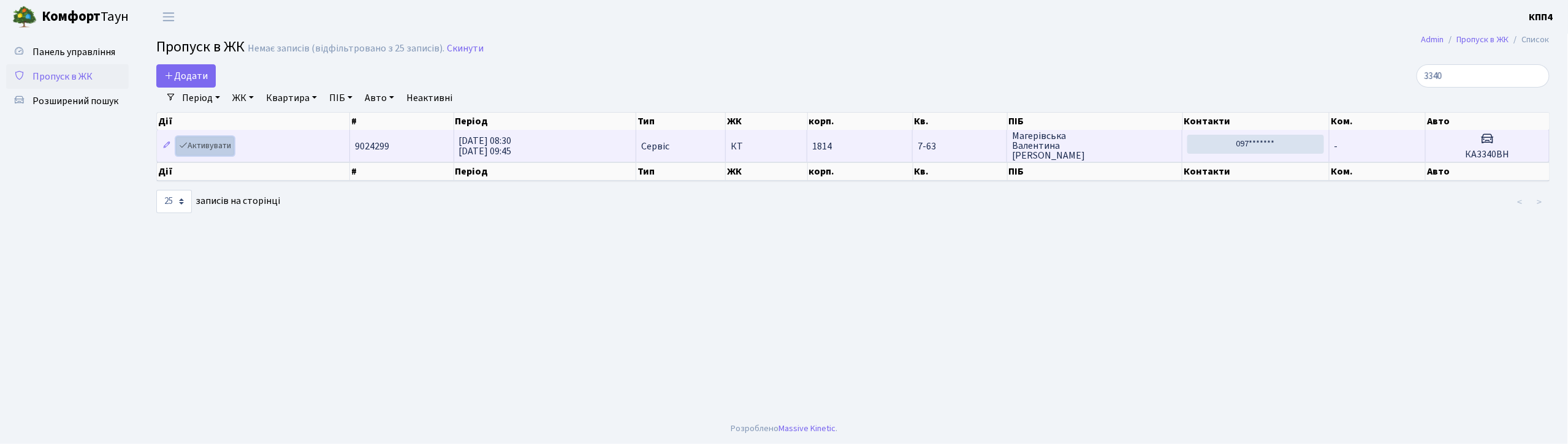
click at [222, 148] on link "Активувати" at bounding box center [205, 146] width 58 height 19
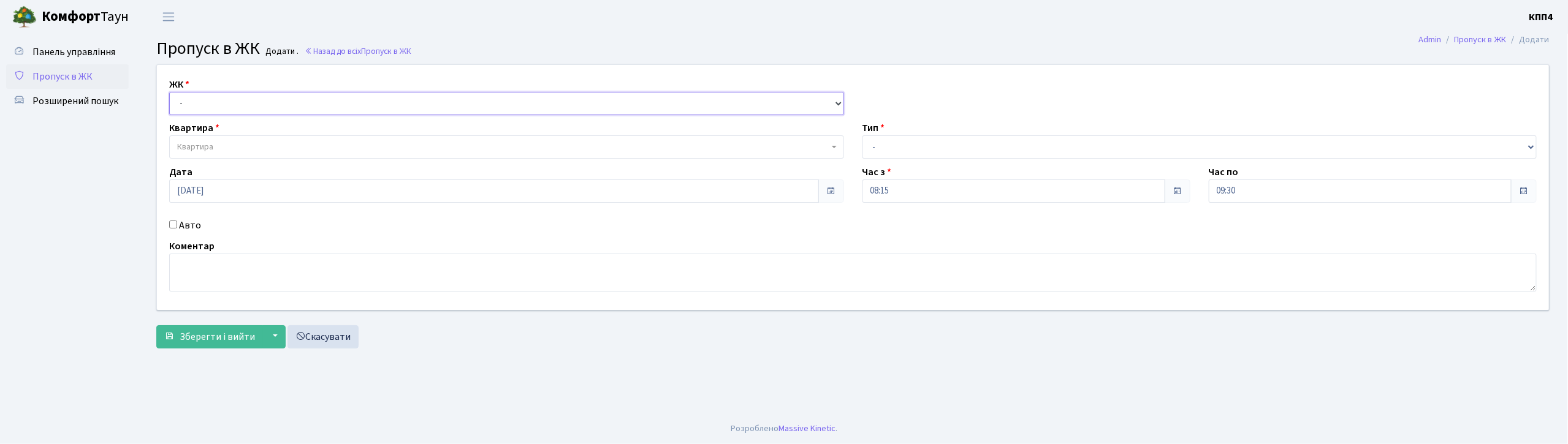
drag, startPoint x: 205, startPoint y: 99, endPoint x: 214, endPoint y: 113, distance: 16.6
click at [205, 99] on select "- КТ, вул. Регенераторна, 4 КТ2, просп. Соборності, 17 КТ3, вул. Березнева, 16 …" at bounding box center [507, 103] width 675 height 24
select select "271"
click at [170, 92] on select "- КТ, вул. Регенераторна, 4 КТ2, просп. Соборності, 17 КТ3, вул. Березнева, 16 …" at bounding box center [507, 103] width 675 height 24
select select
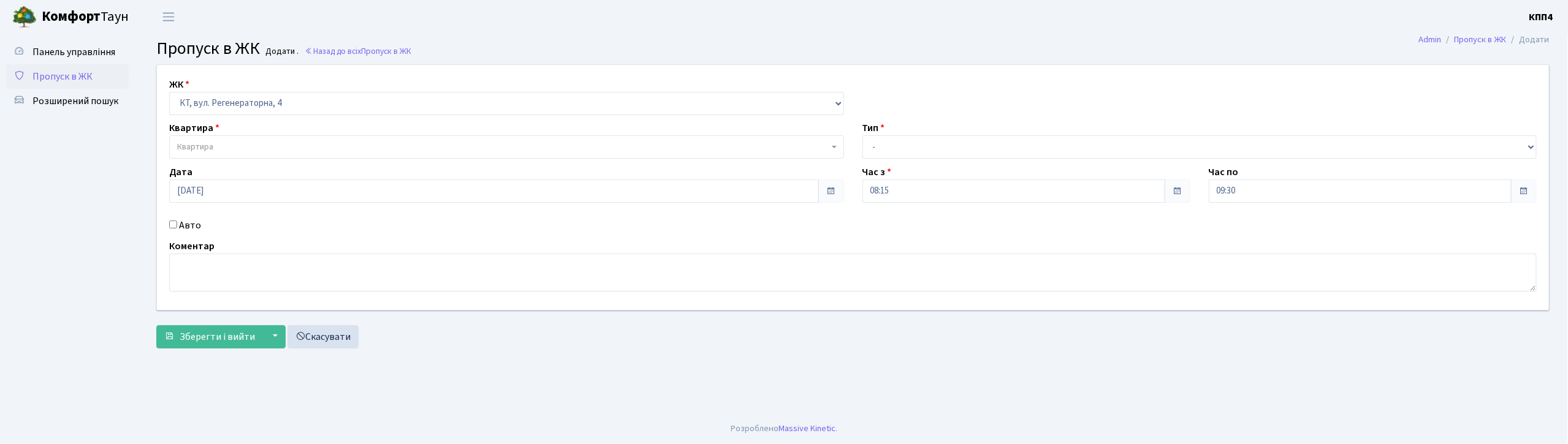
click at [231, 143] on span "Квартира" at bounding box center [502, 147] width 651 height 12
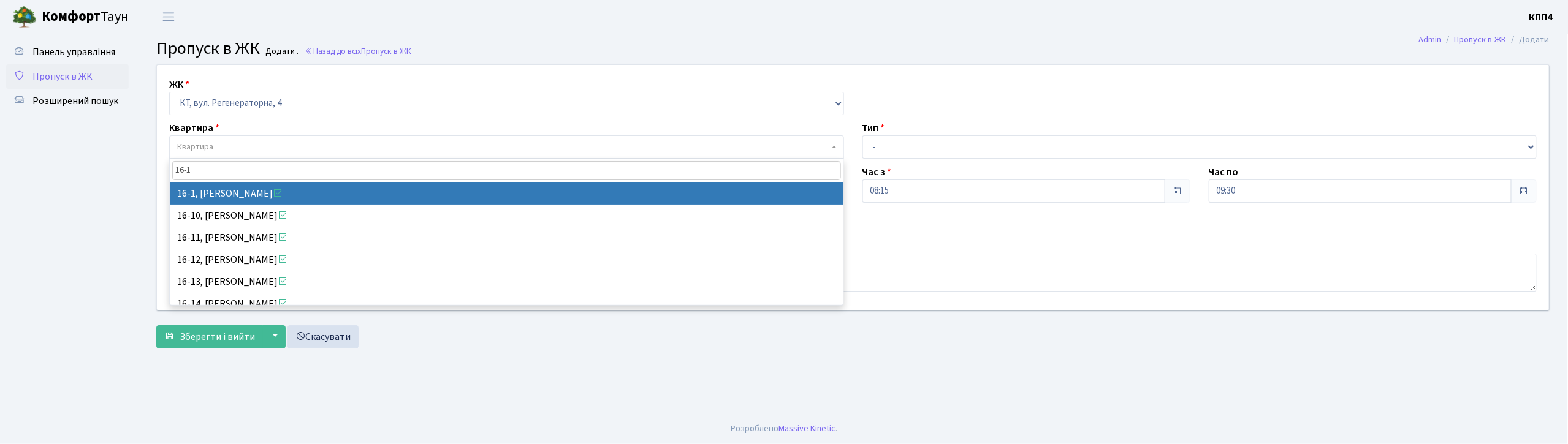
type input "16-1"
select select "8562"
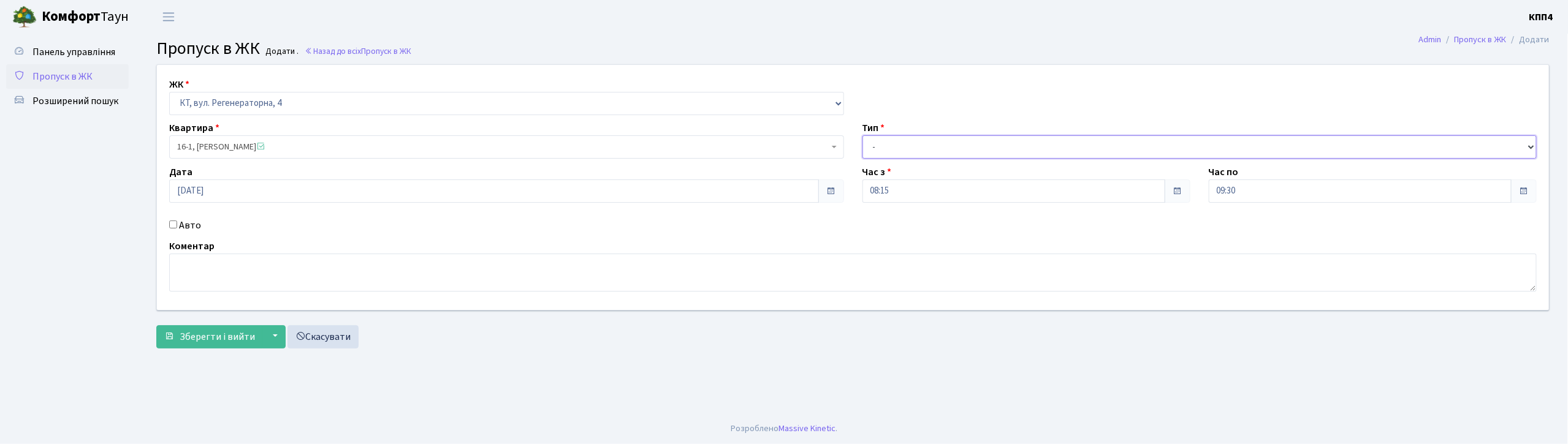
click at [930, 137] on select "- Доставка Таксі Гості Сервіс" at bounding box center [1200, 147] width 675 height 24
select select "3"
click at [862, 135] on select "- Доставка Таксі Гості Сервіс" at bounding box center [1200, 147] width 675 height 24
click at [397, 279] on textarea at bounding box center [853, 272] width 1368 height 38
type textarea "ВСІХ"
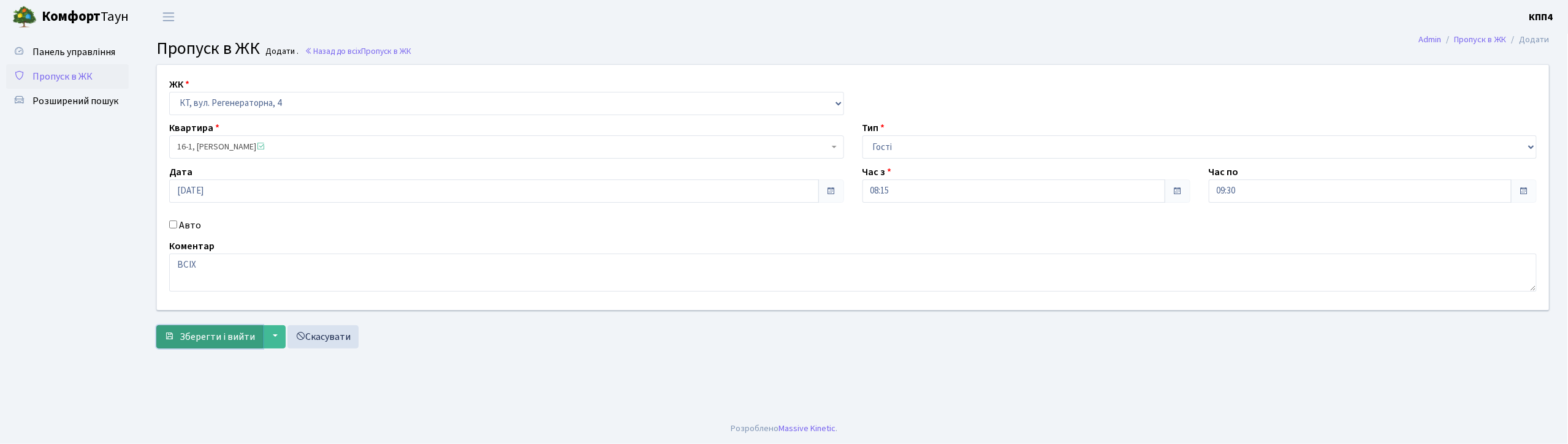
click at [234, 328] on button "Зберегти і вийти" at bounding box center [209, 336] width 107 height 24
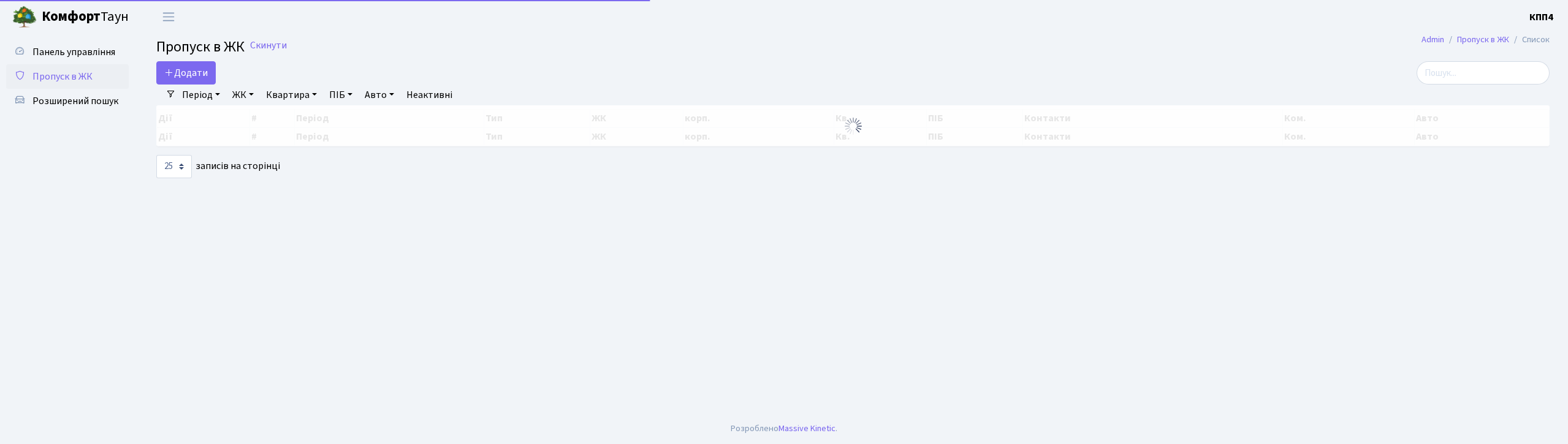
select select "25"
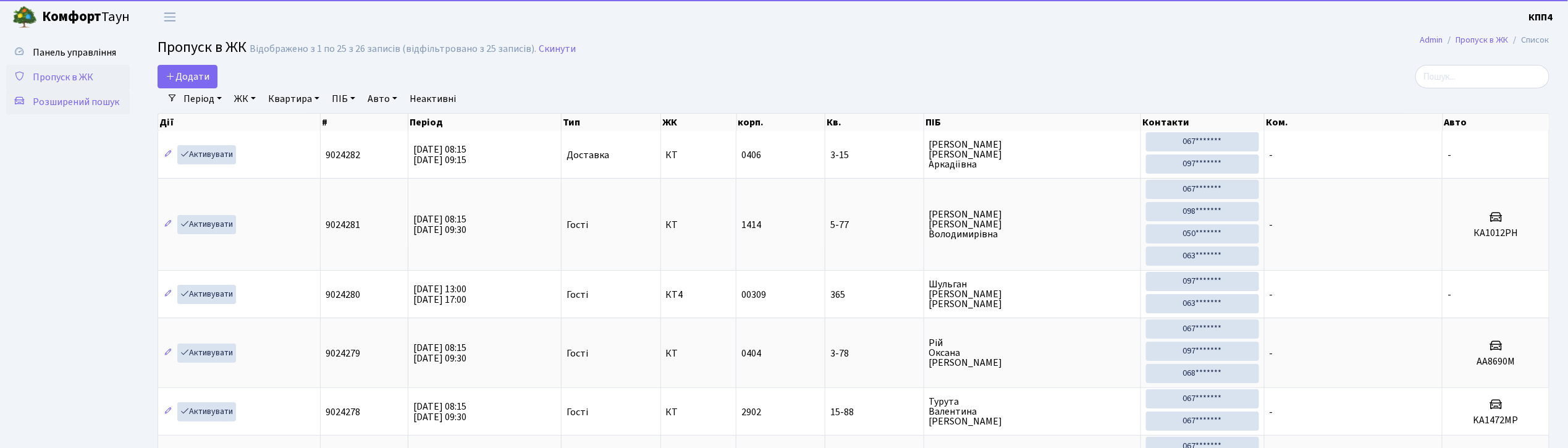
click at [63, 99] on span "Розширений пошук" at bounding box center [76, 102] width 86 height 14
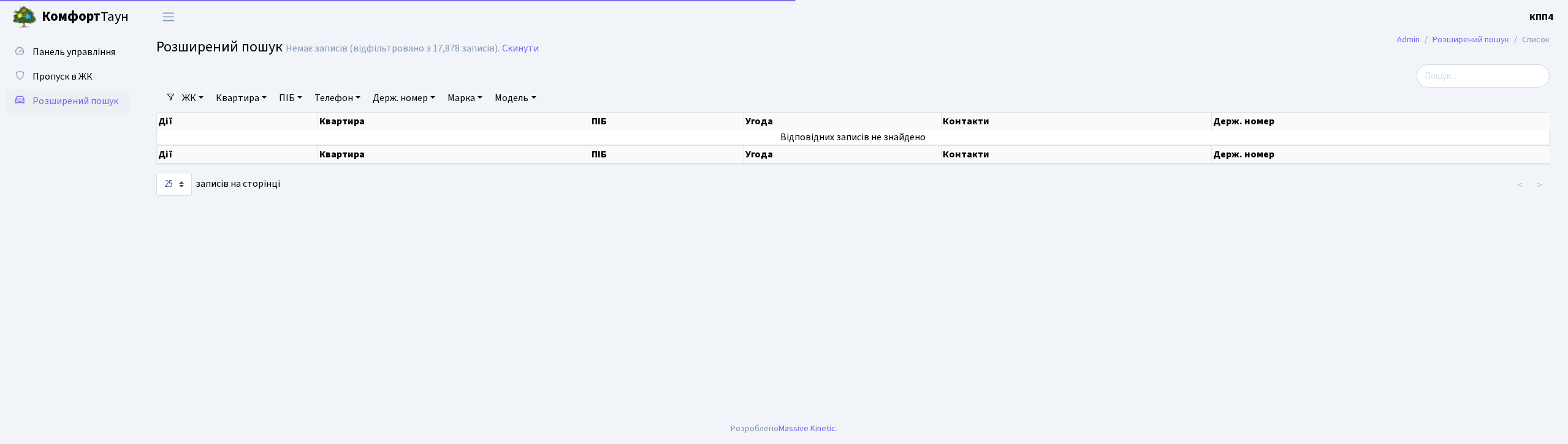
select select "25"
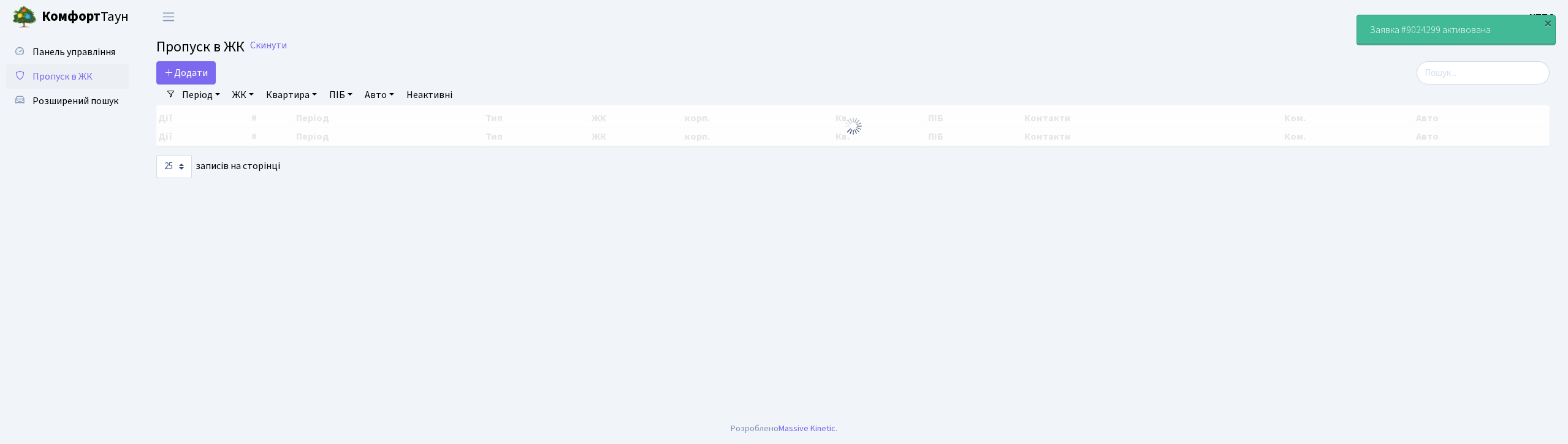
select select "25"
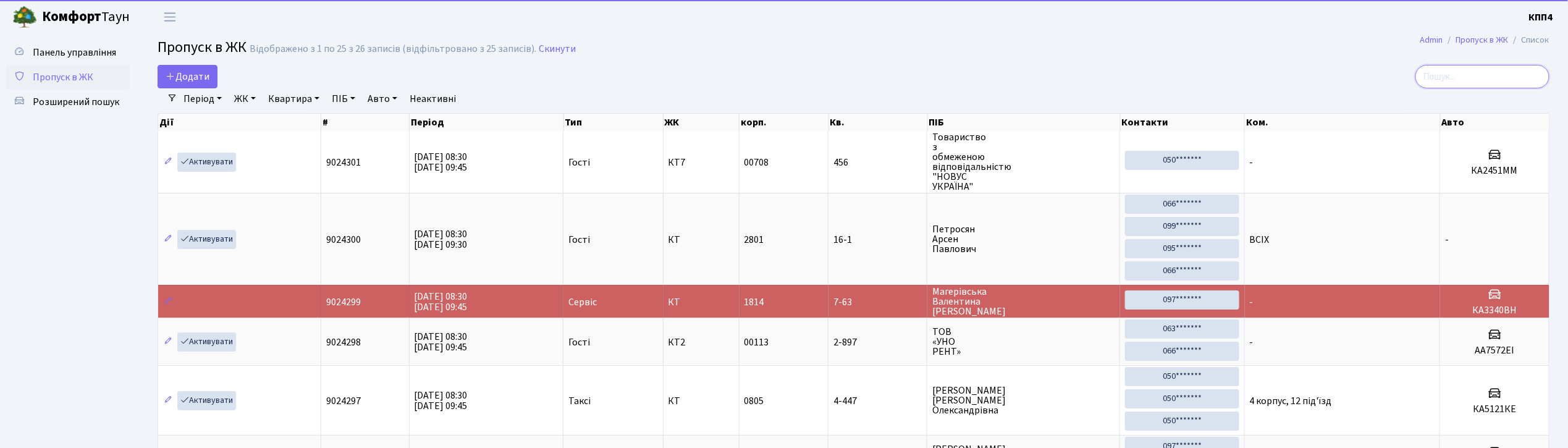
click at [1473, 69] on input "search" at bounding box center [1483, 76] width 134 height 24
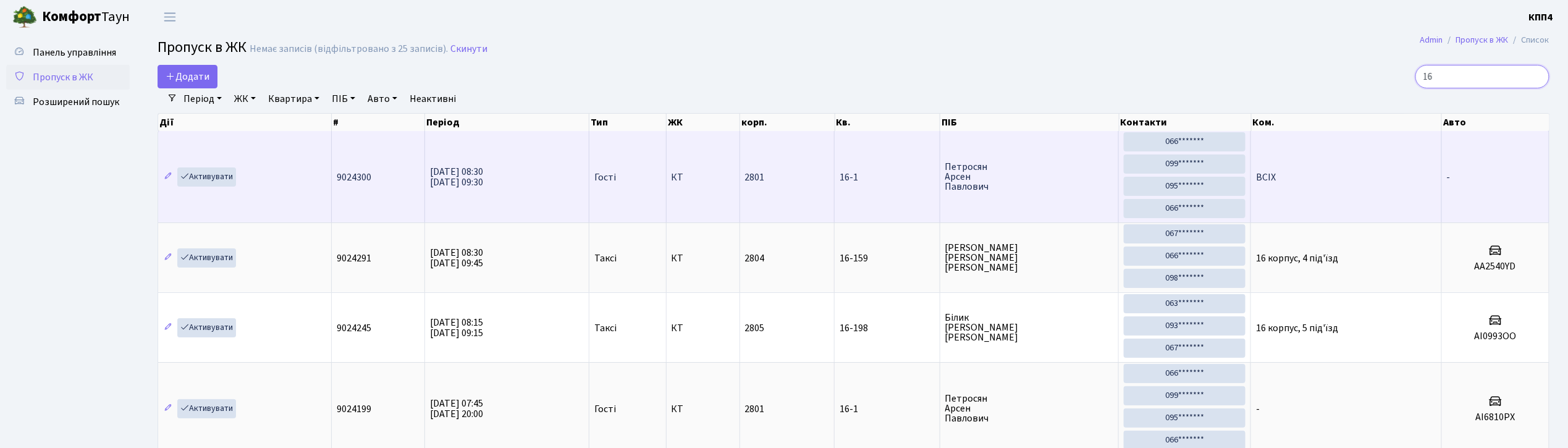
type input "1"
